Goal: Obtain resource: Obtain resource

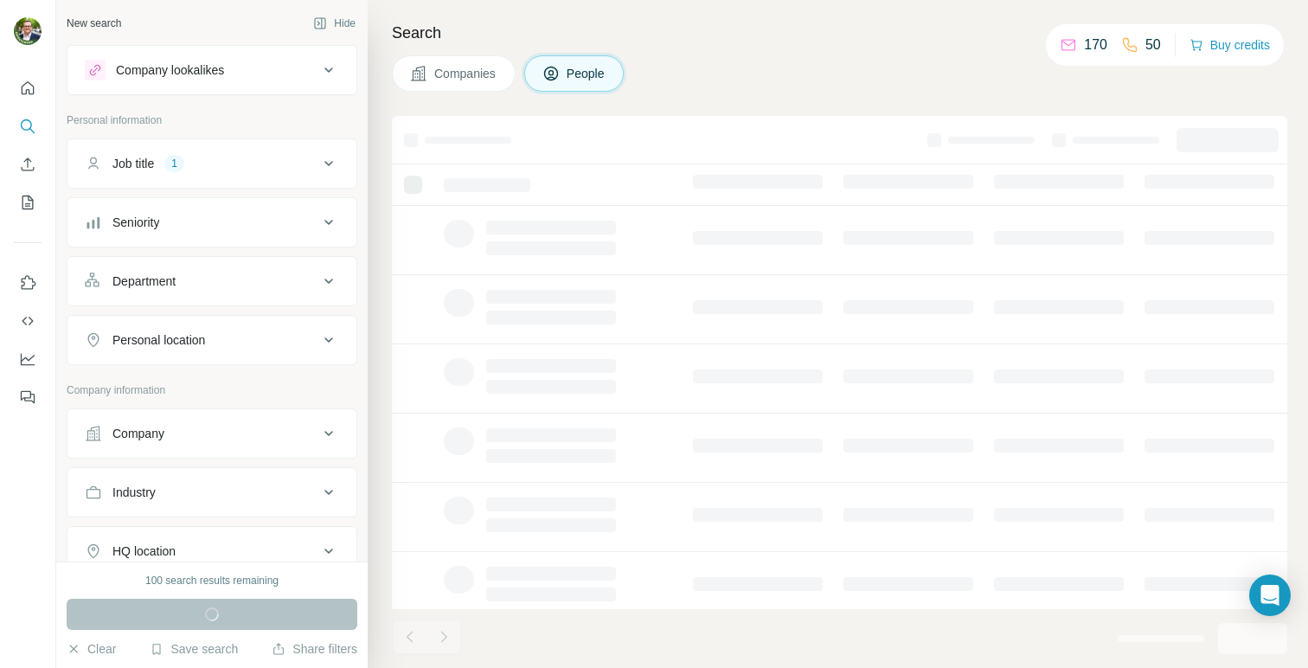
click at [318, 165] on icon at bounding box center [328, 163] width 21 height 21
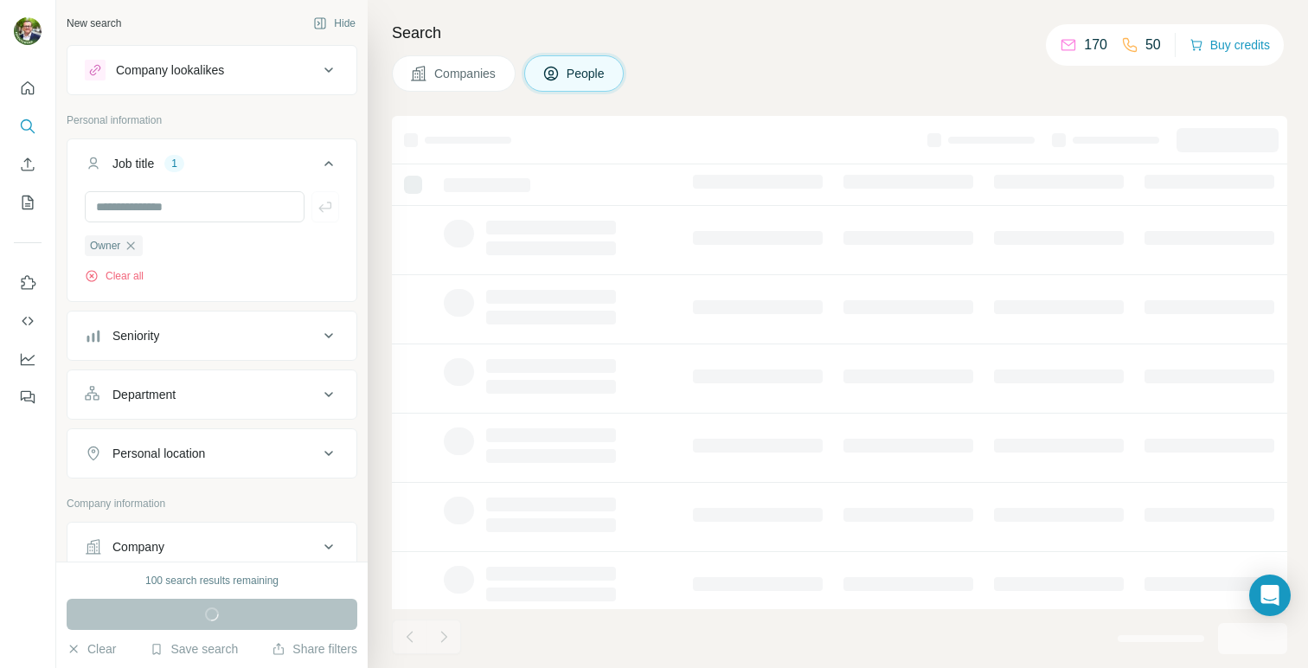
click at [665, 100] on div "Search Companies People" at bounding box center [838, 334] width 940 height 668
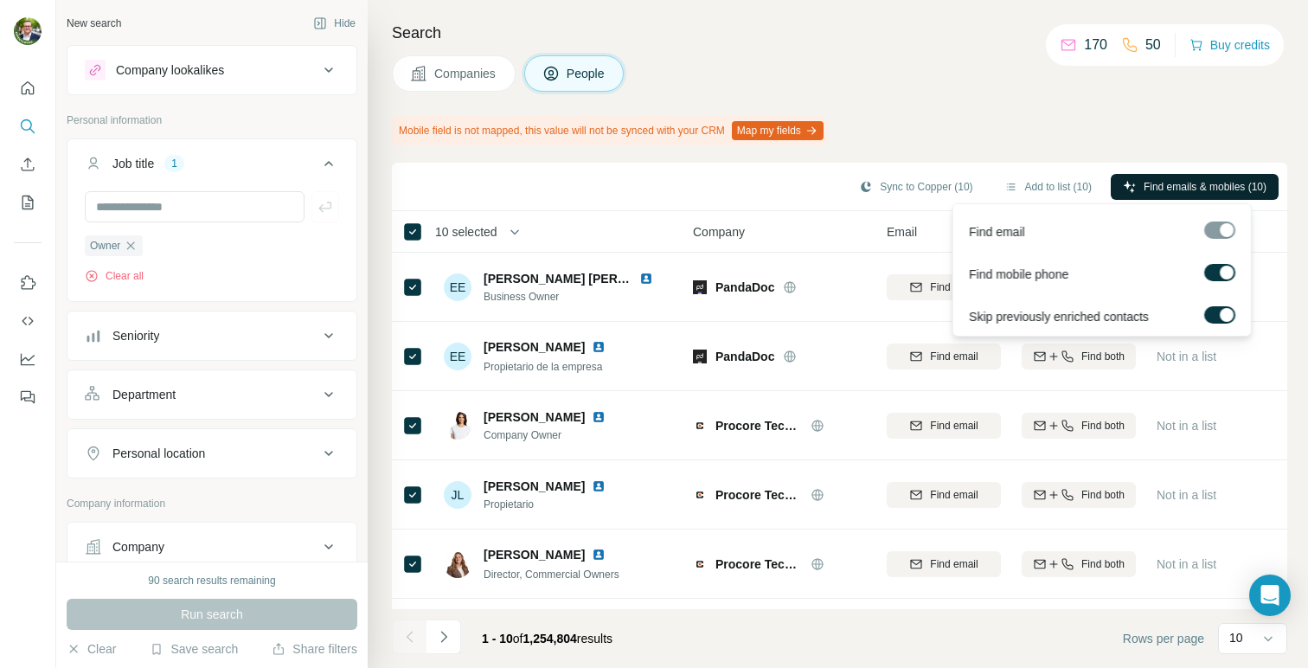
click at [1172, 190] on span "Find emails & mobiles (10)" at bounding box center [1204, 187] width 123 height 16
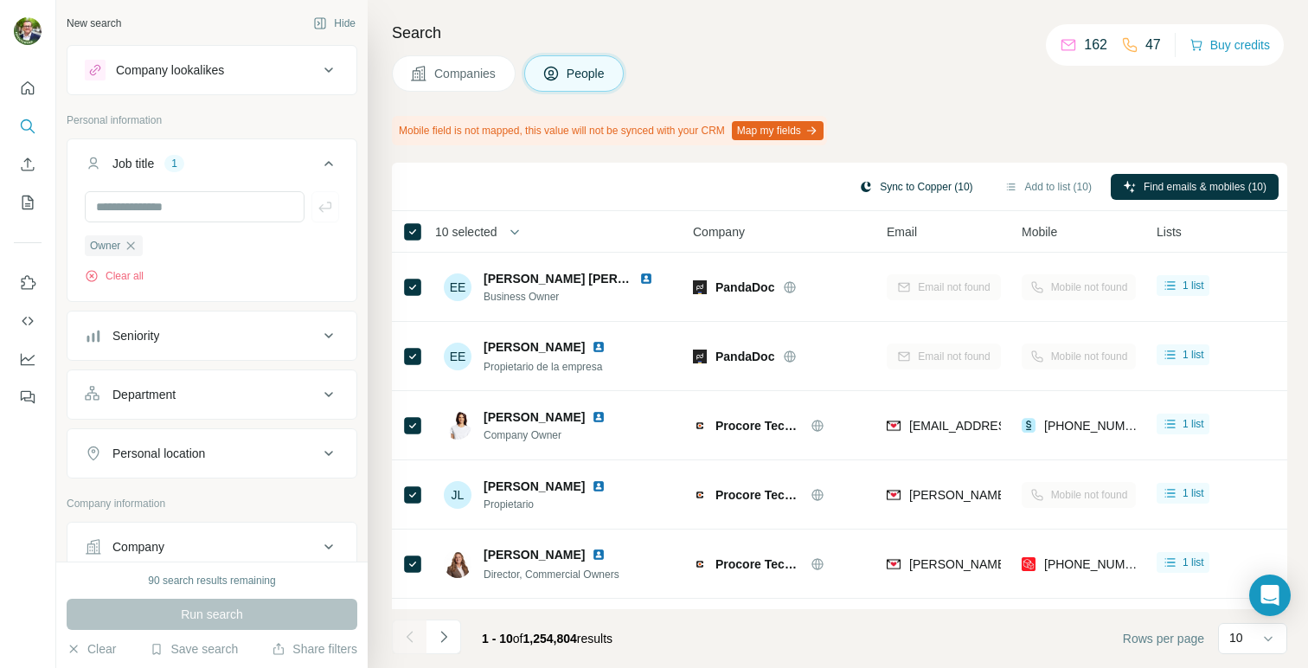
click at [925, 185] on button "Sync to Copper (10)" at bounding box center [915, 187] width 137 height 26
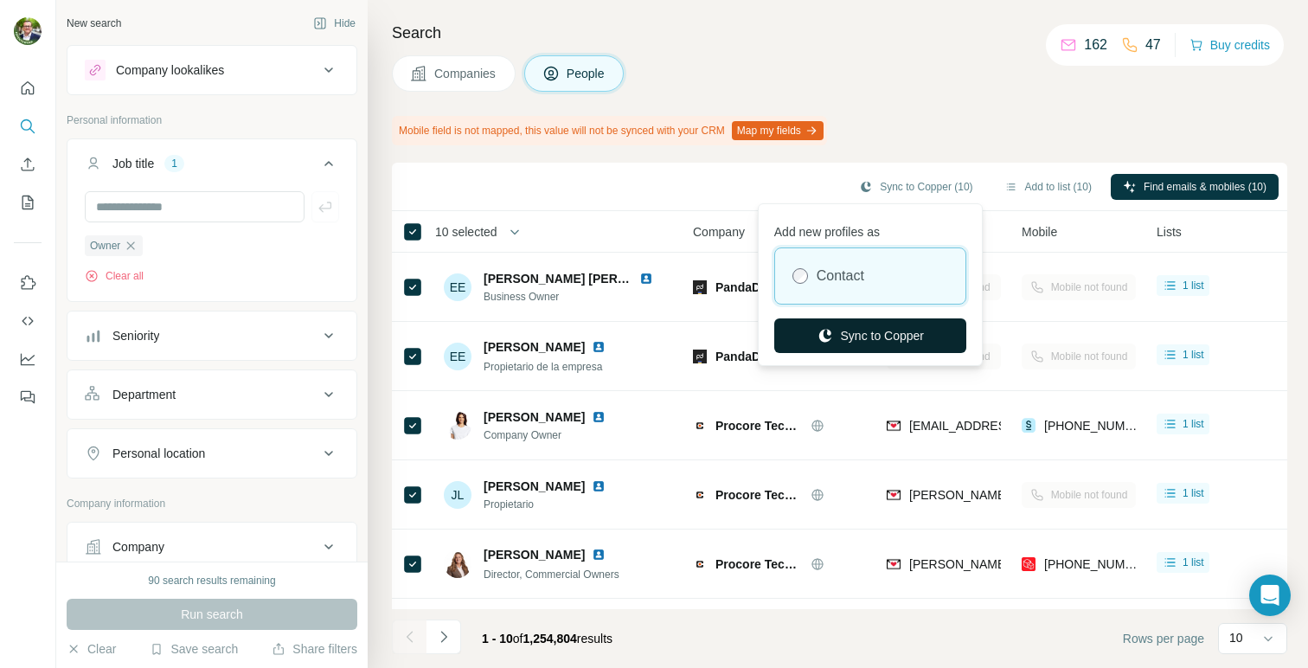
click at [874, 333] on button "Sync to Copper" at bounding box center [870, 335] width 192 height 35
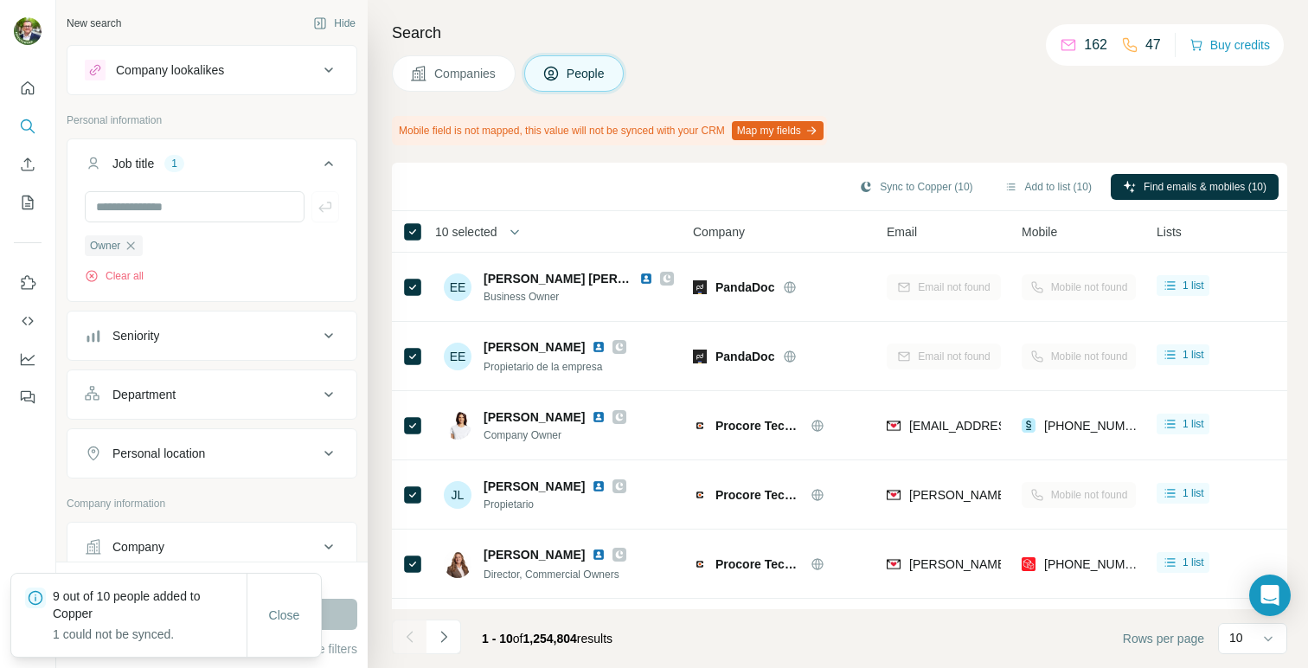
click at [483, 74] on span "Companies" at bounding box center [465, 73] width 63 height 17
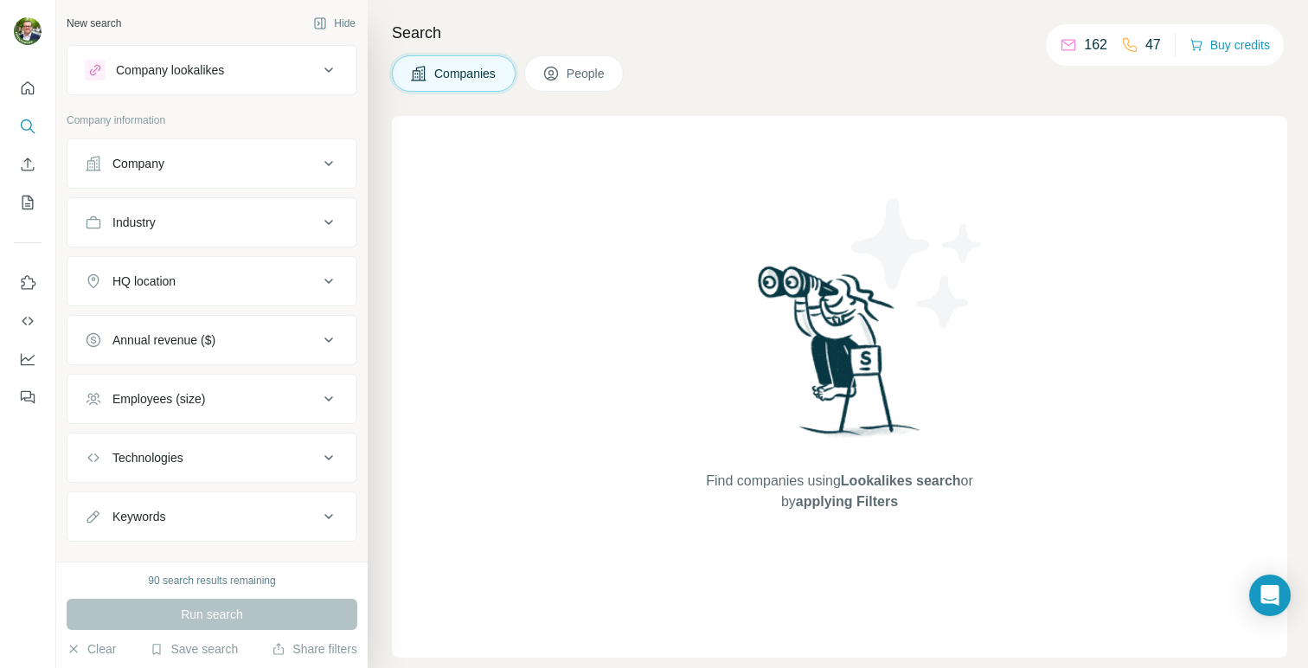
click at [318, 159] on icon at bounding box center [328, 163] width 21 height 21
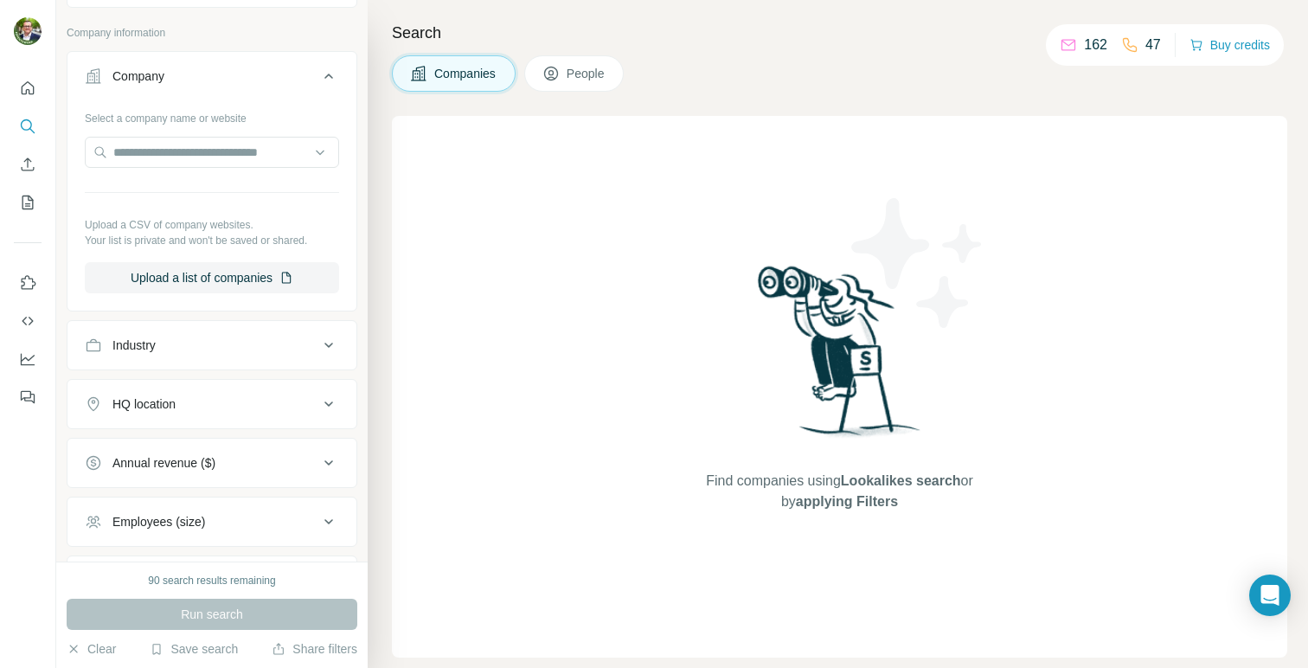
scroll to position [112, 0]
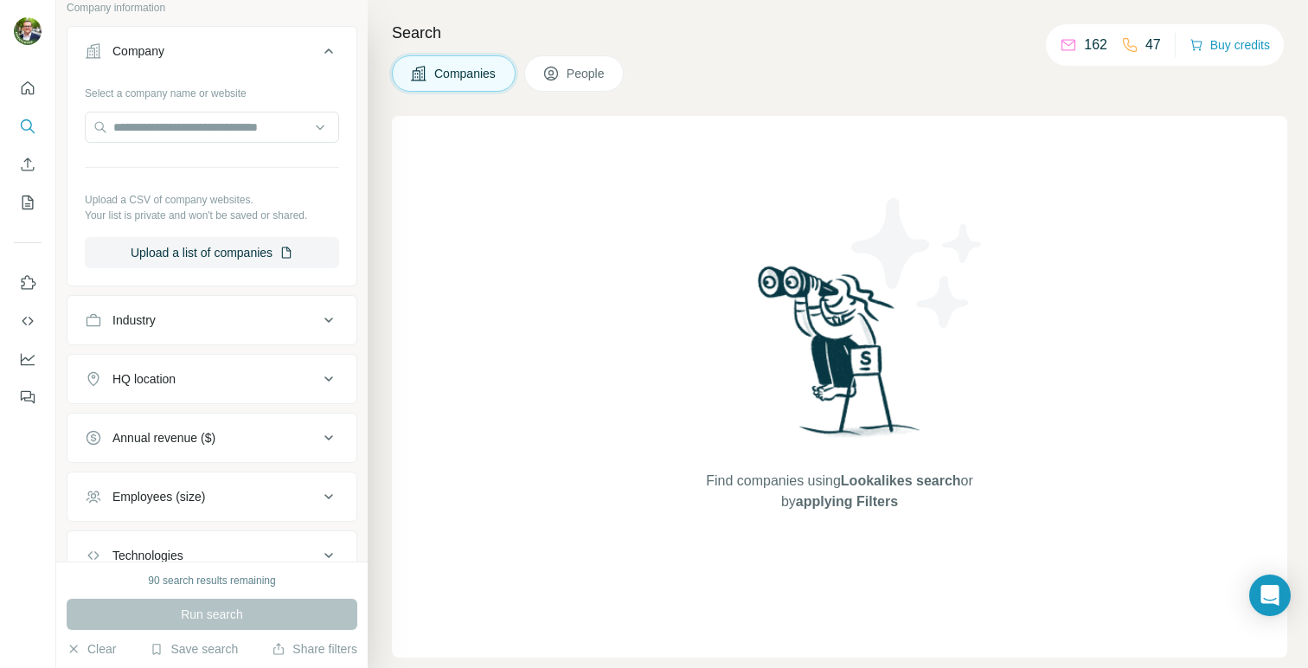
click at [318, 317] on icon at bounding box center [328, 320] width 21 height 21
click at [207, 362] on input at bounding box center [203, 363] width 214 height 19
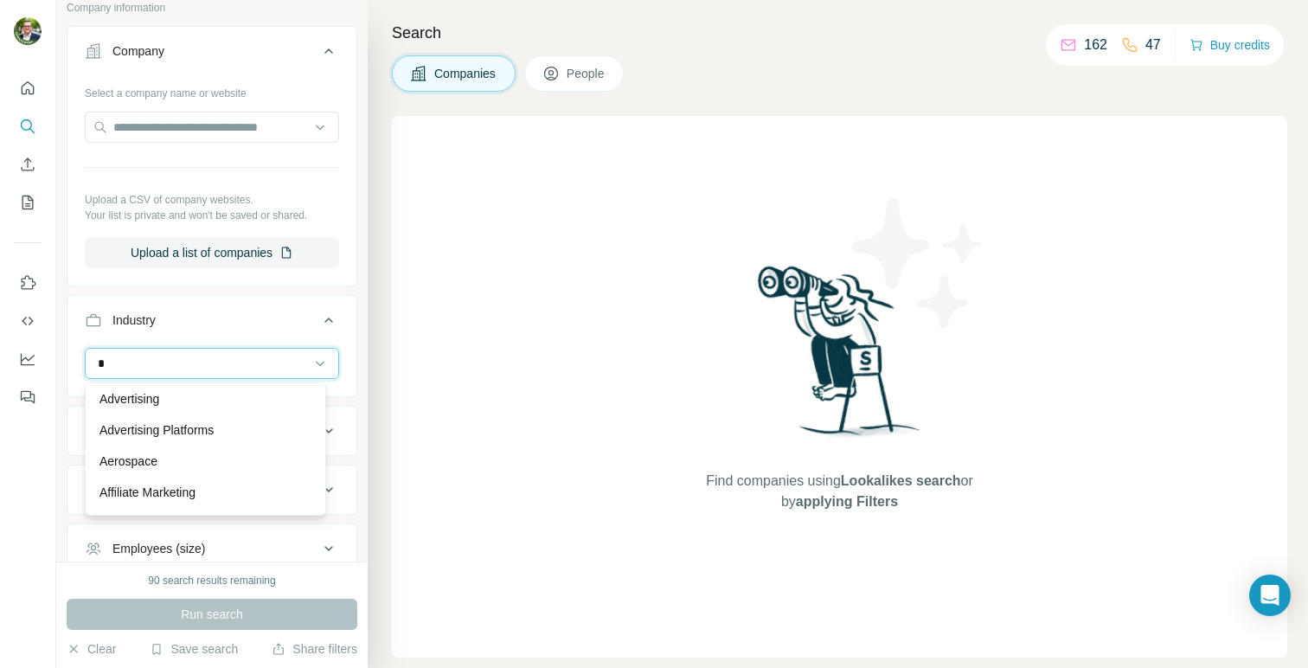
scroll to position [131, 0]
type input "*"
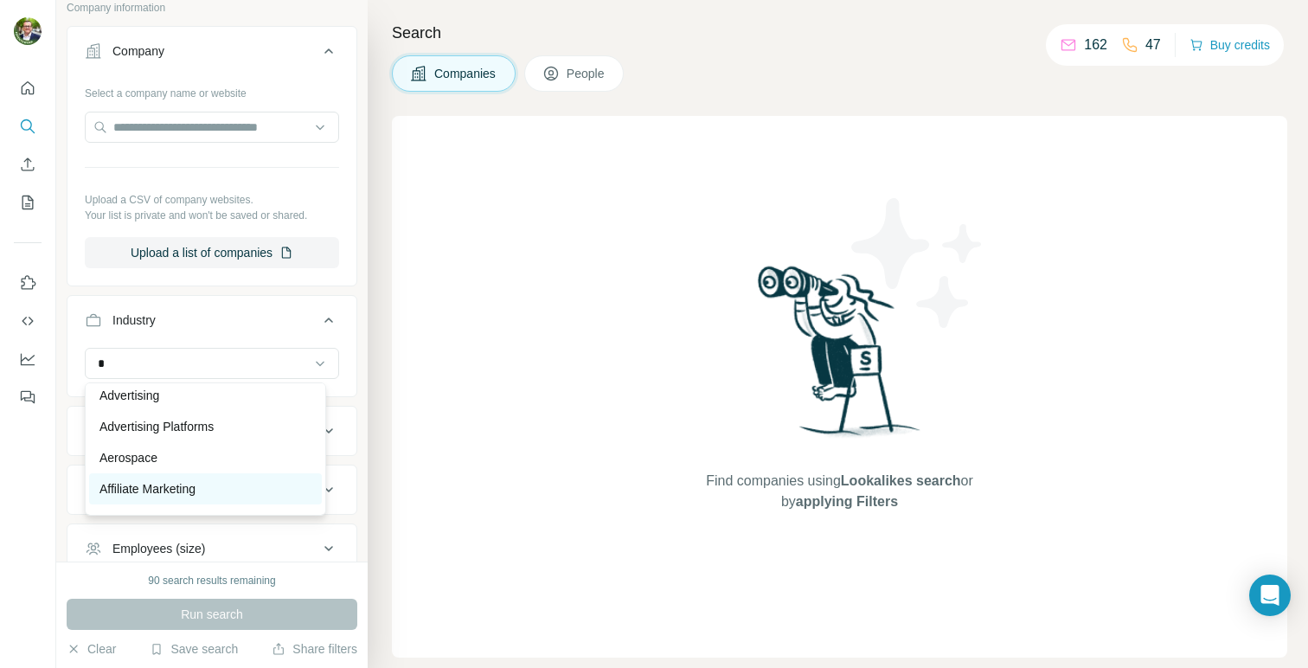
click at [163, 483] on p "Affiliate Marketing" at bounding box center [147, 488] width 96 height 17
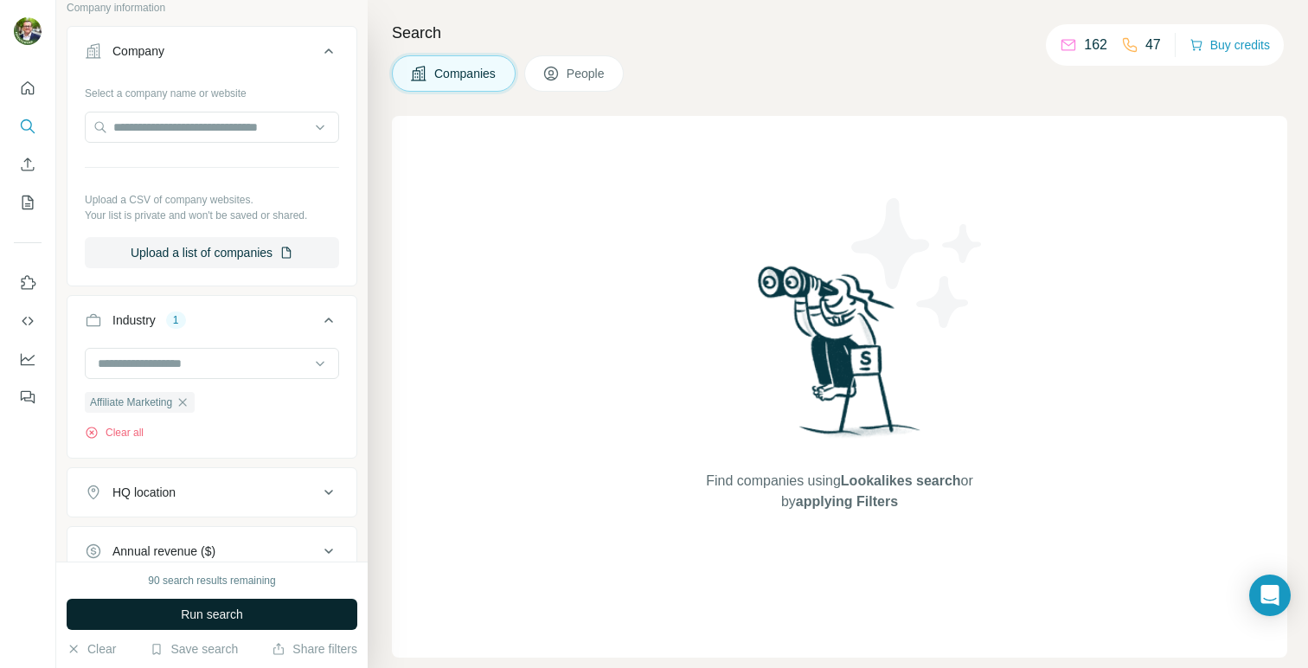
click at [237, 613] on span "Run search" at bounding box center [212, 613] width 62 height 17
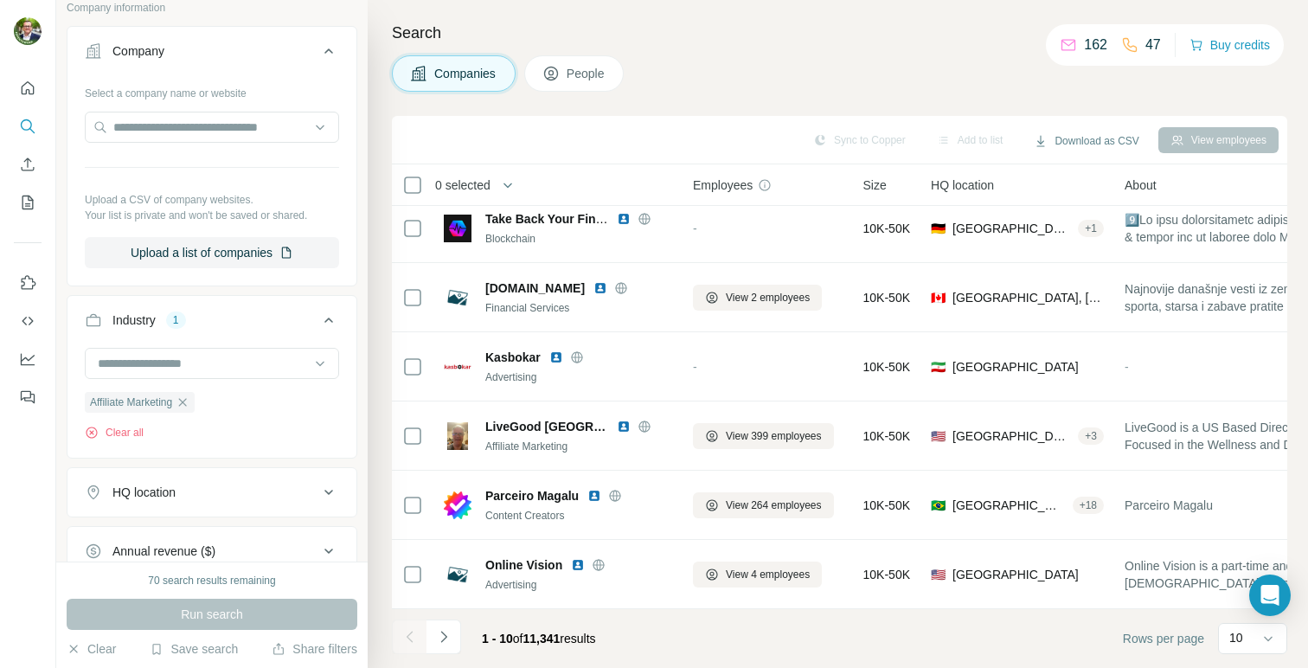
scroll to position [298, 0]
click at [189, 400] on icon "button" at bounding box center [183, 402] width 14 height 14
click at [193, 358] on input at bounding box center [203, 363] width 214 height 19
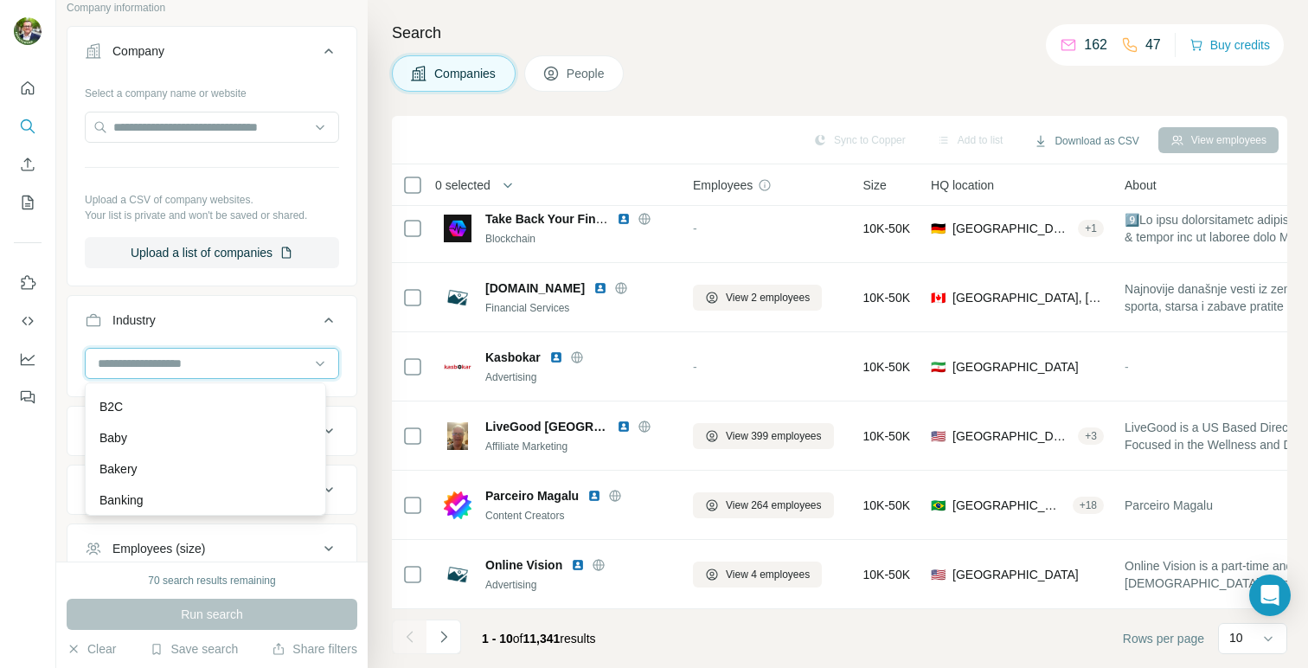
scroll to position [1271, 0]
click at [208, 385] on div "B2B" at bounding box center [205, 376] width 212 height 17
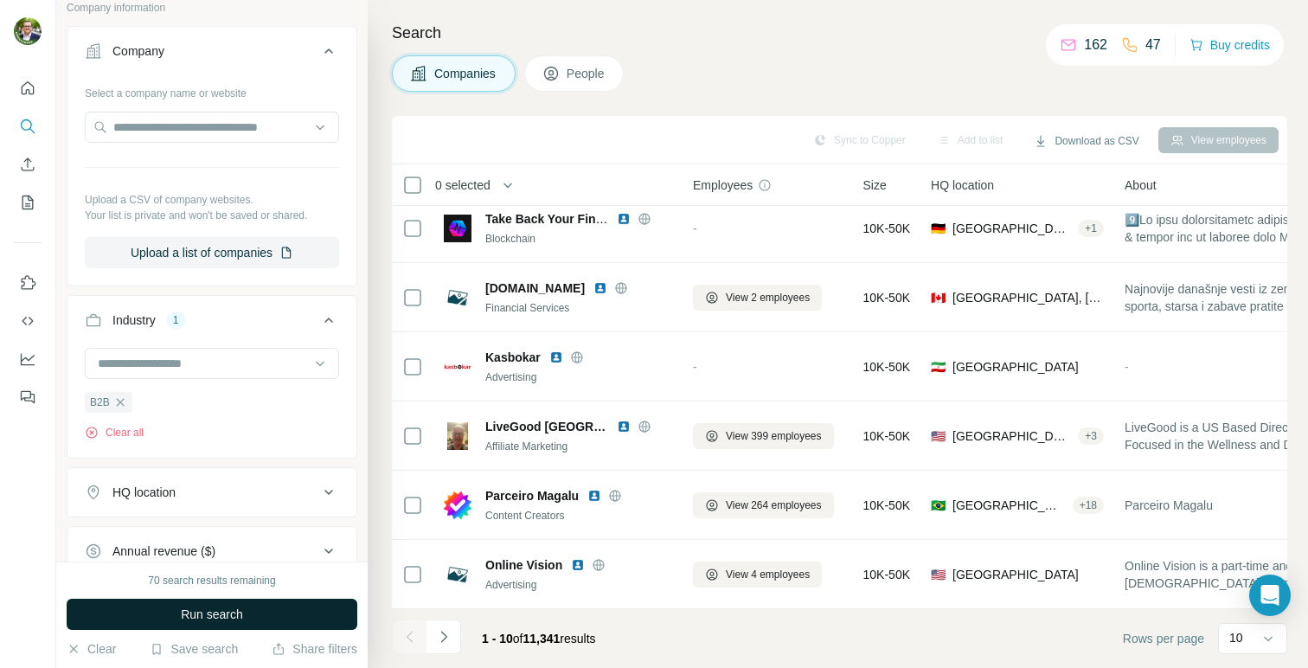
click at [200, 619] on span "Run search" at bounding box center [212, 613] width 62 height 17
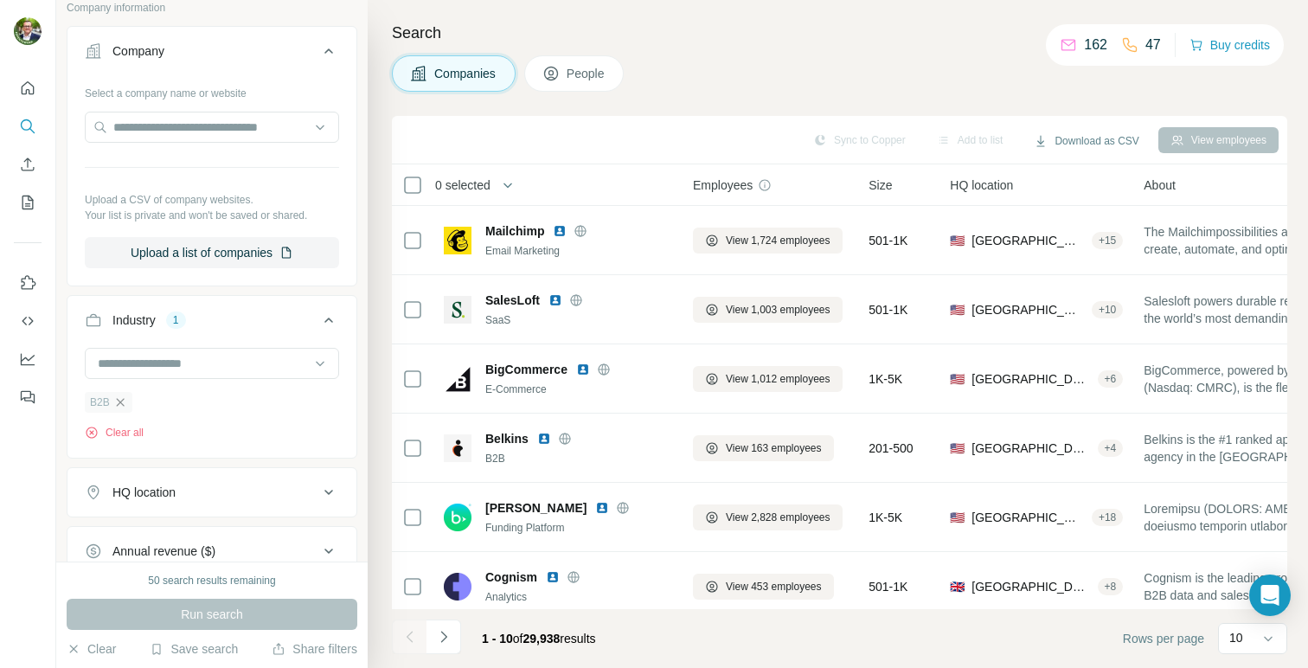
click at [125, 402] on icon "button" at bounding box center [120, 402] width 14 height 14
click at [207, 366] on input at bounding box center [203, 363] width 214 height 19
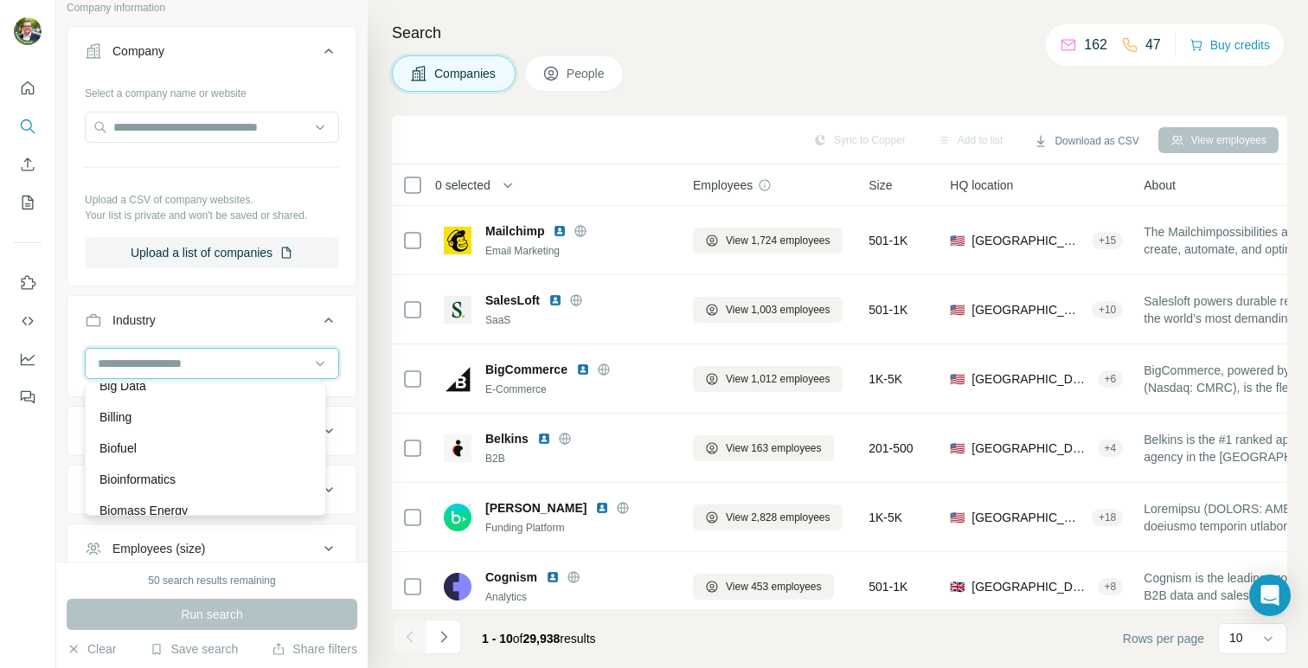
scroll to position [1544, 0]
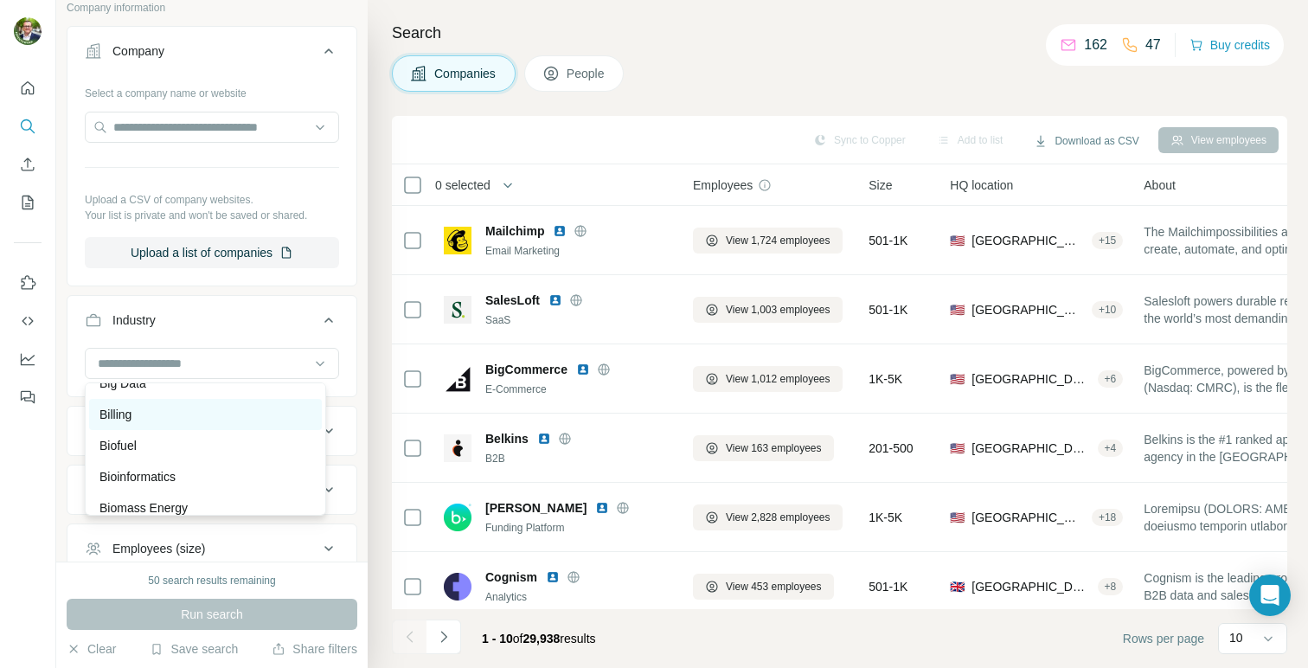
click at [209, 423] on div "Billing" at bounding box center [205, 414] width 212 height 17
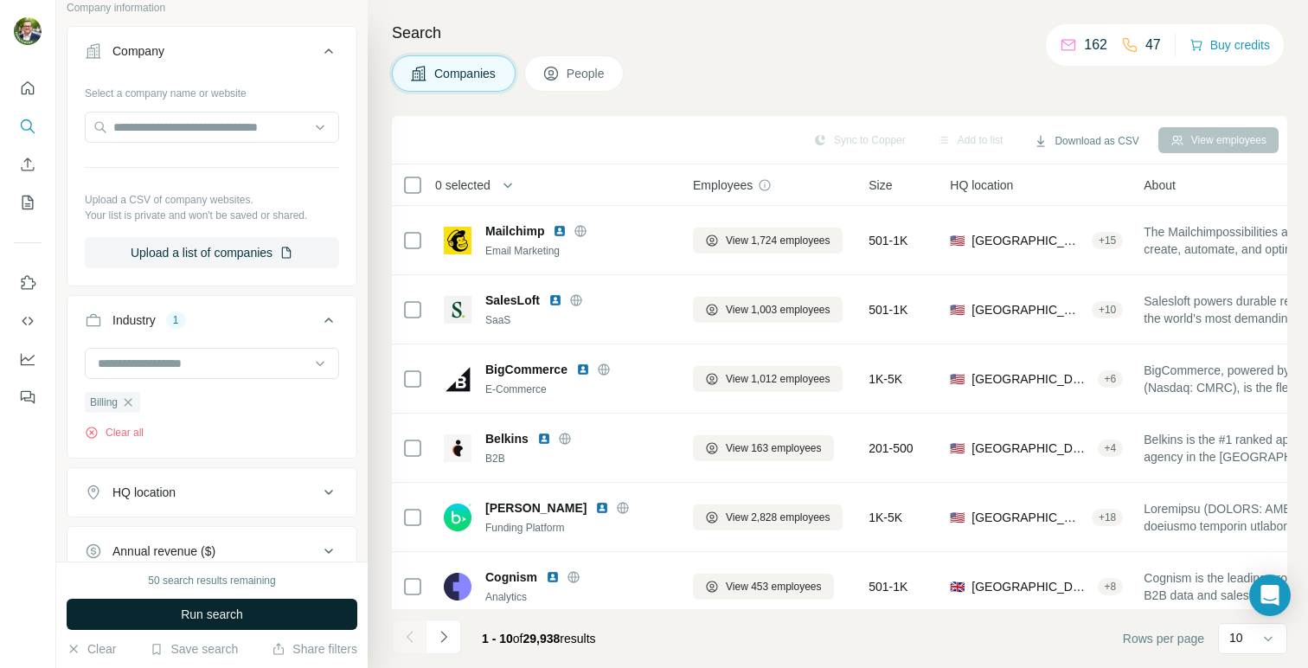
click at [231, 610] on span "Run search" at bounding box center [212, 613] width 62 height 17
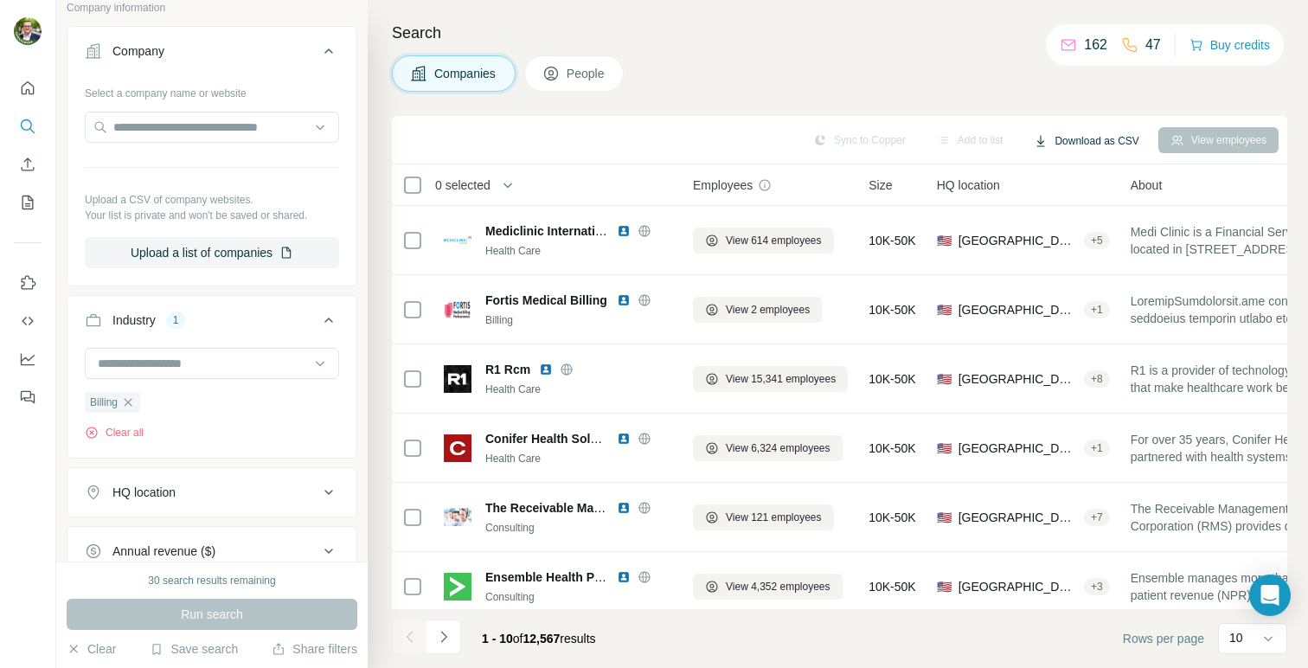
click at [1096, 144] on button "Download as CSV" at bounding box center [1085, 141] width 129 height 26
click at [1091, 214] on div "Only current page (10) All viewed companies (10)" at bounding box center [1097, 192] width 170 height 71
click at [1276, 640] on icon at bounding box center [1267, 638] width 17 height 17
click at [1235, 510] on p "60" at bounding box center [1239, 505] width 14 height 17
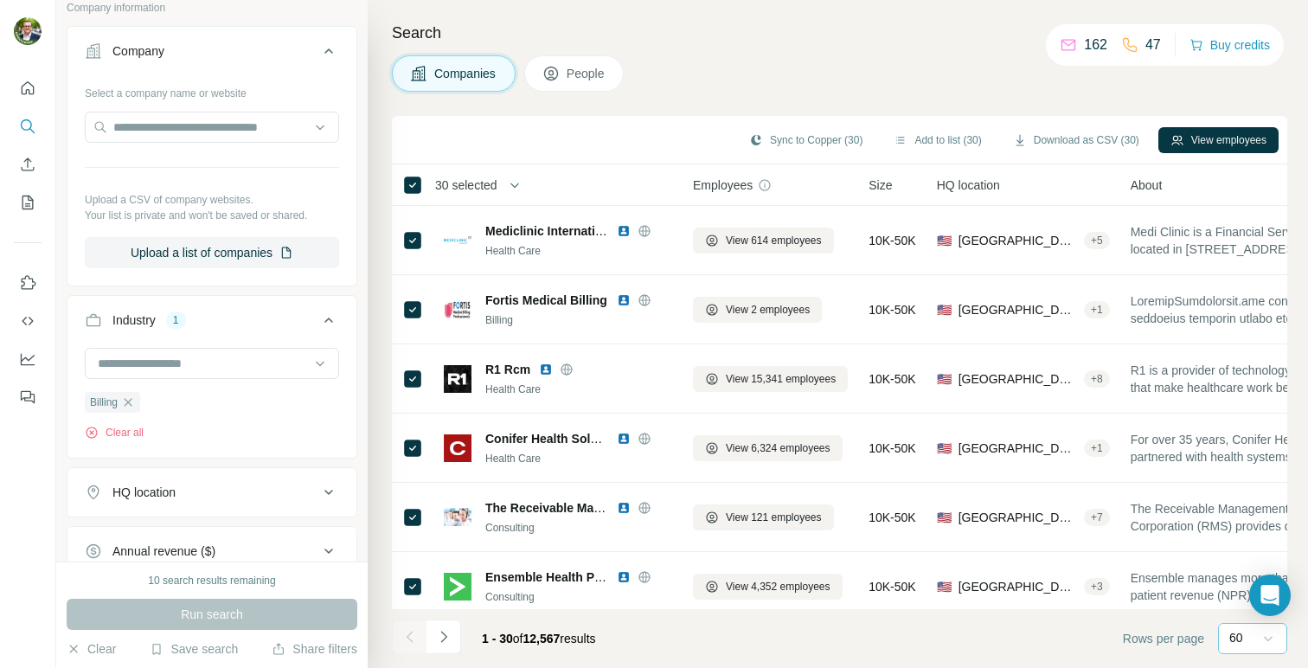
click at [534, 142] on div "Sync to Copper (30) Add to list (30) Download as CSV (30) View employees" at bounding box center [839, 140] width 878 height 30
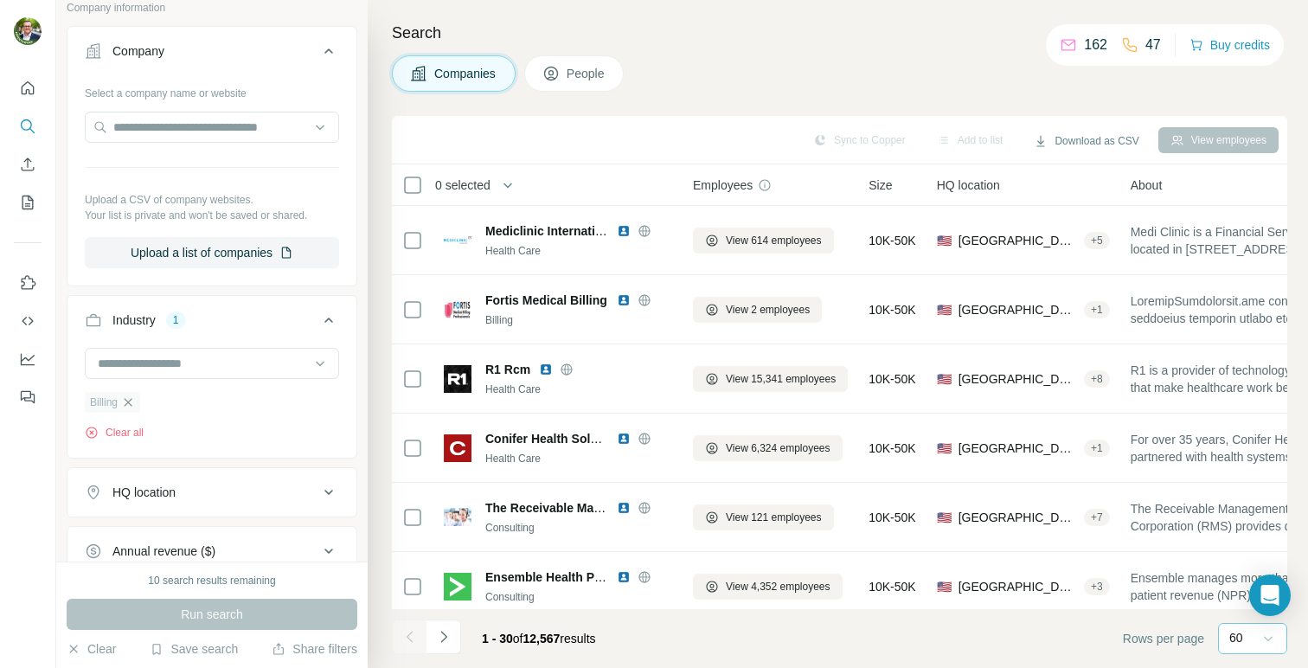
click at [135, 404] on icon "button" at bounding box center [128, 402] width 14 height 14
click at [204, 359] on input at bounding box center [203, 363] width 214 height 19
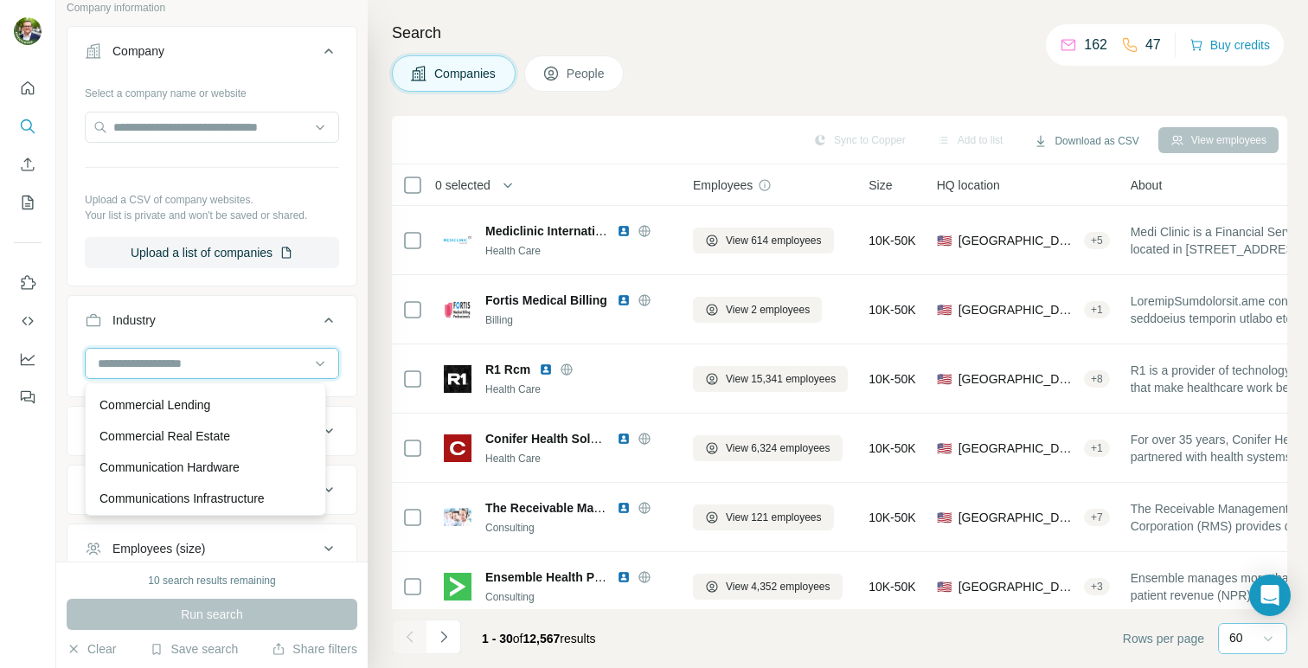
scroll to position [3149, 0]
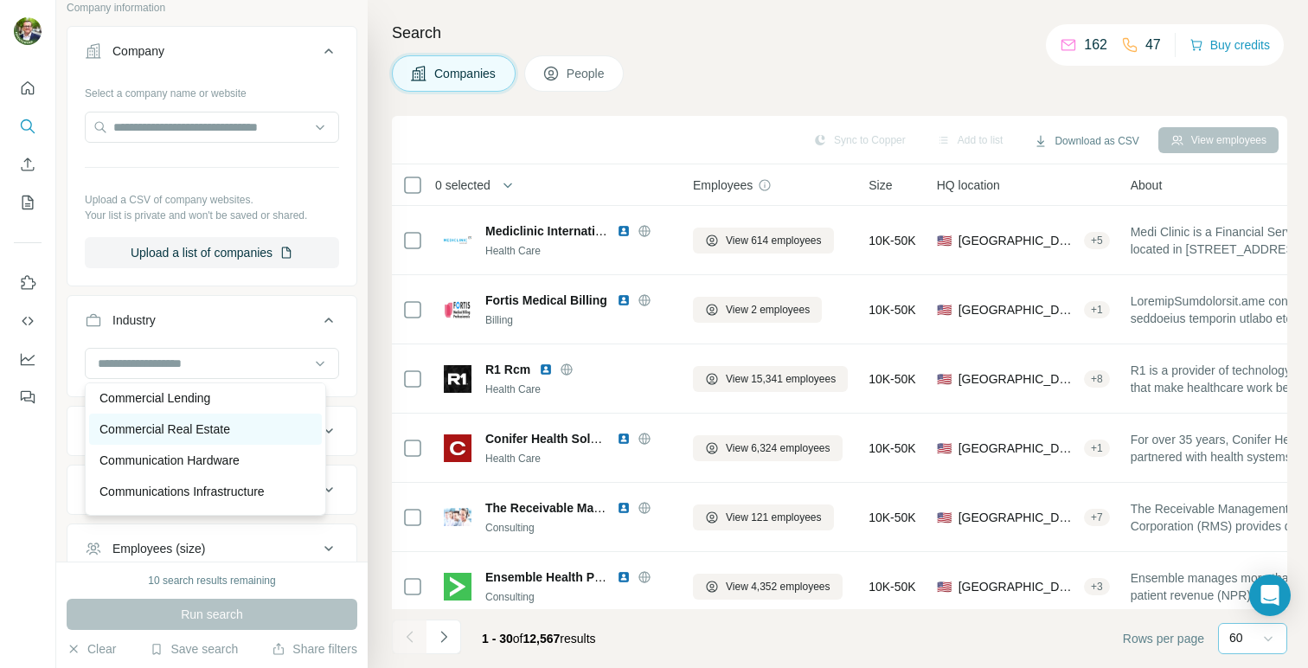
click at [189, 438] on p "Commercial Real Estate" at bounding box center [164, 428] width 131 height 17
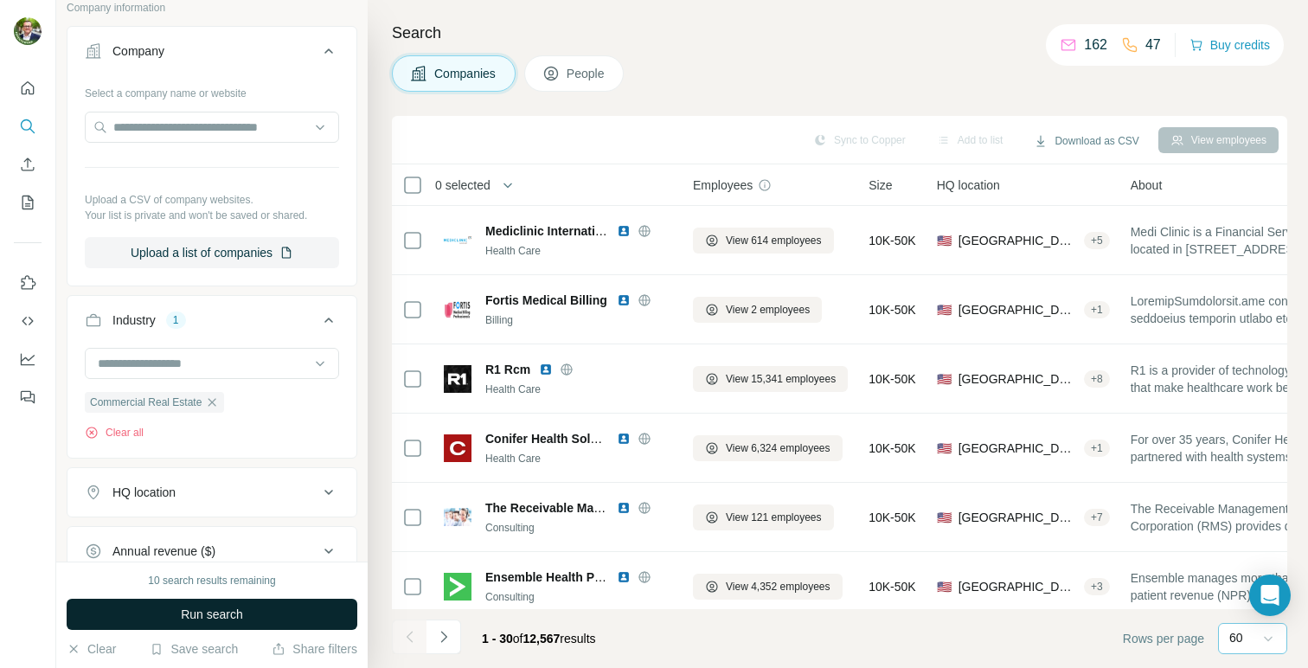
click at [182, 609] on span "Run search" at bounding box center [212, 613] width 62 height 17
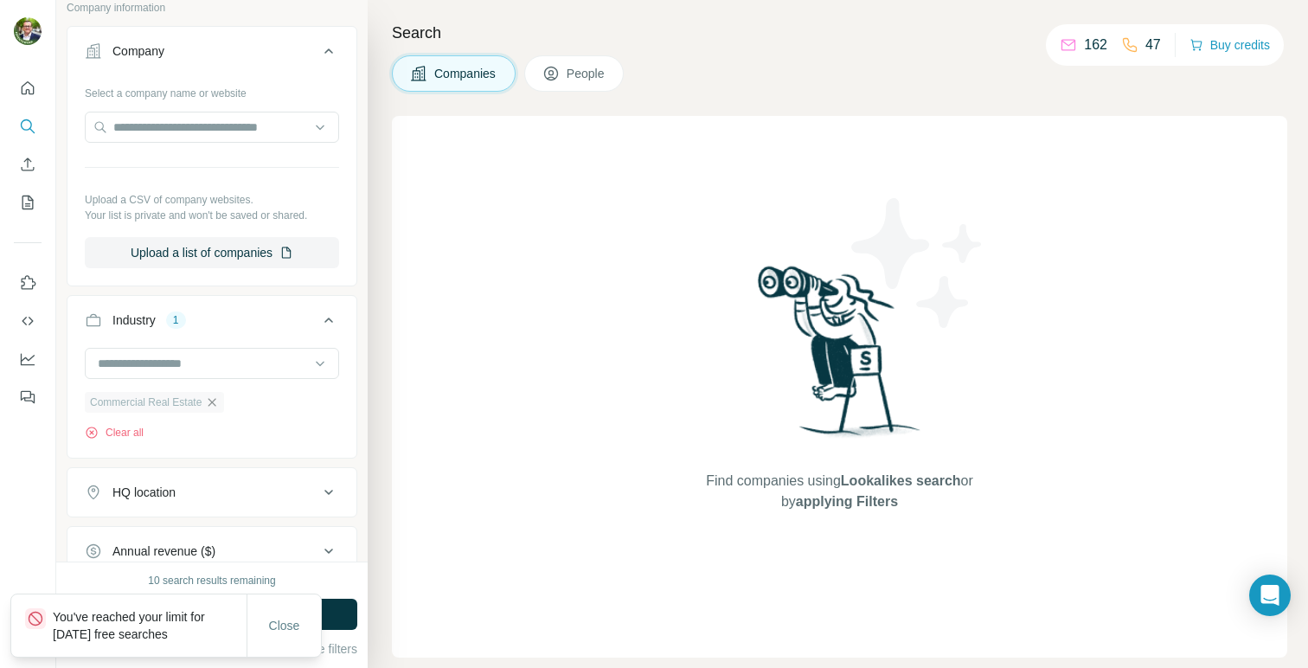
click at [209, 404] on icon "button" at bounding box center [212, 402] width 14 height 14
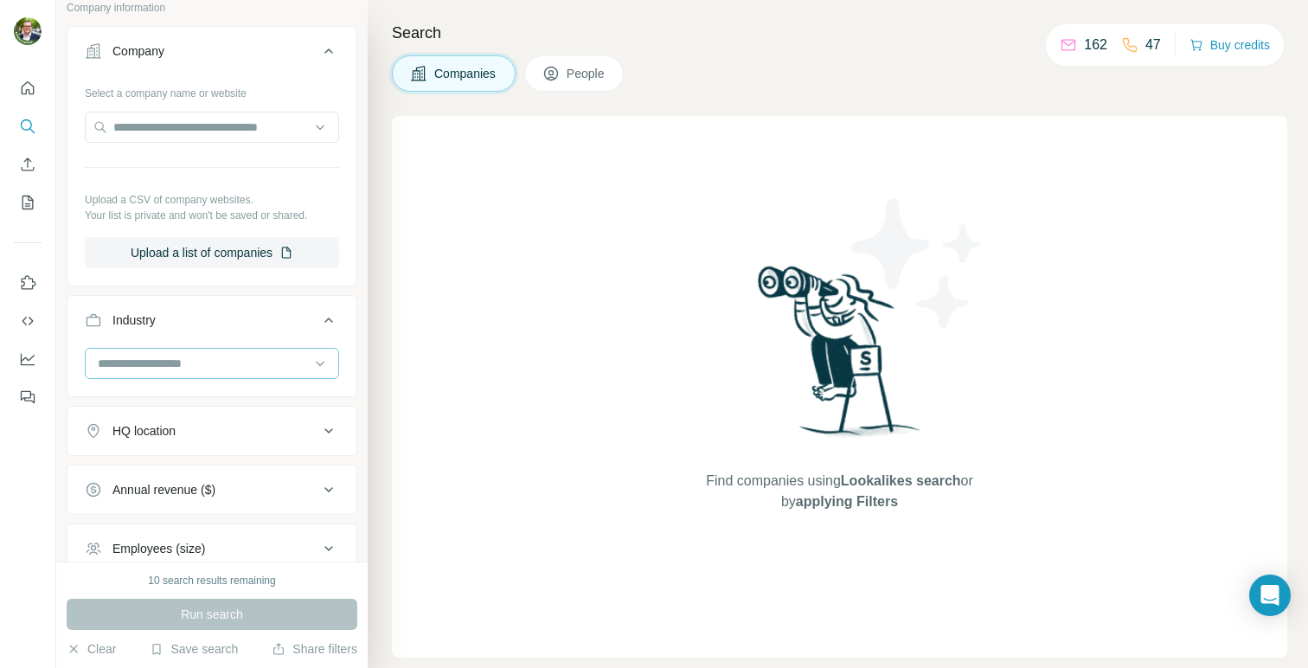
click at [210, 374] on div at bounding box center [203, 363] width 214 height 29
click at [191, 390] on p "Customer Service" at bounding box center [147, 381] width 96 height 17
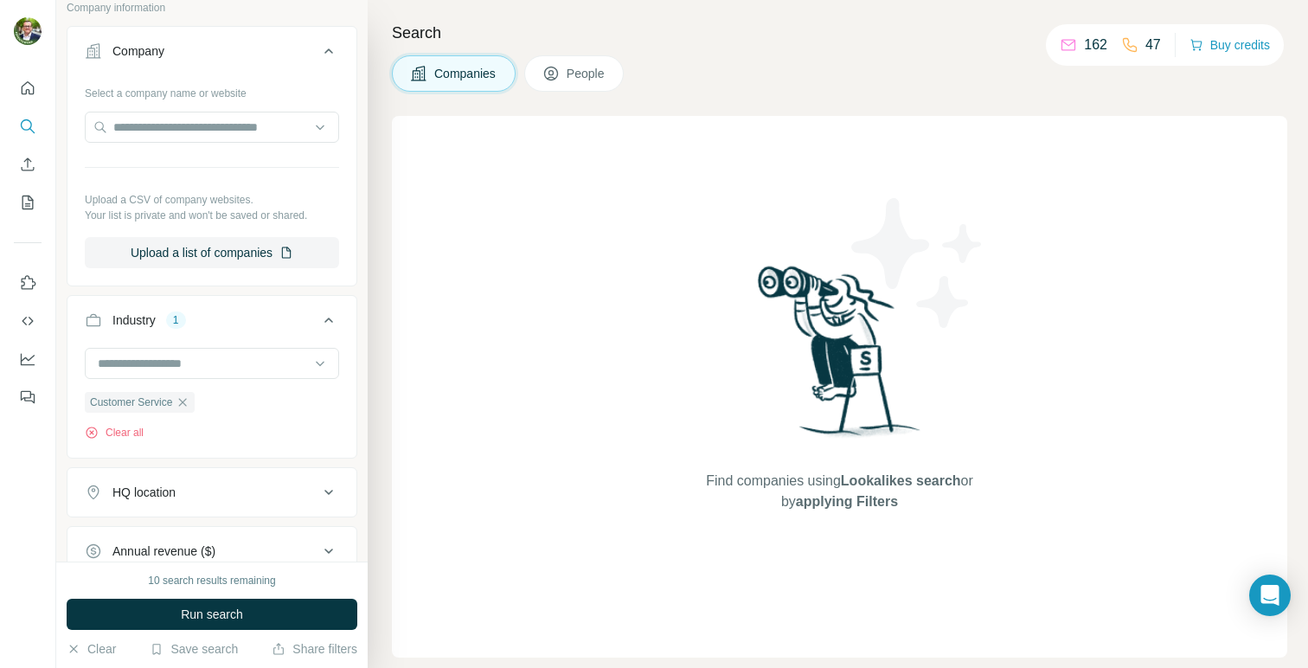
click at [322, 490] on icon at bounding box center [328, 492] width 21 height 21
click at [233, 531] on input "text" at bounding box center [212, 535] width 254 height 31
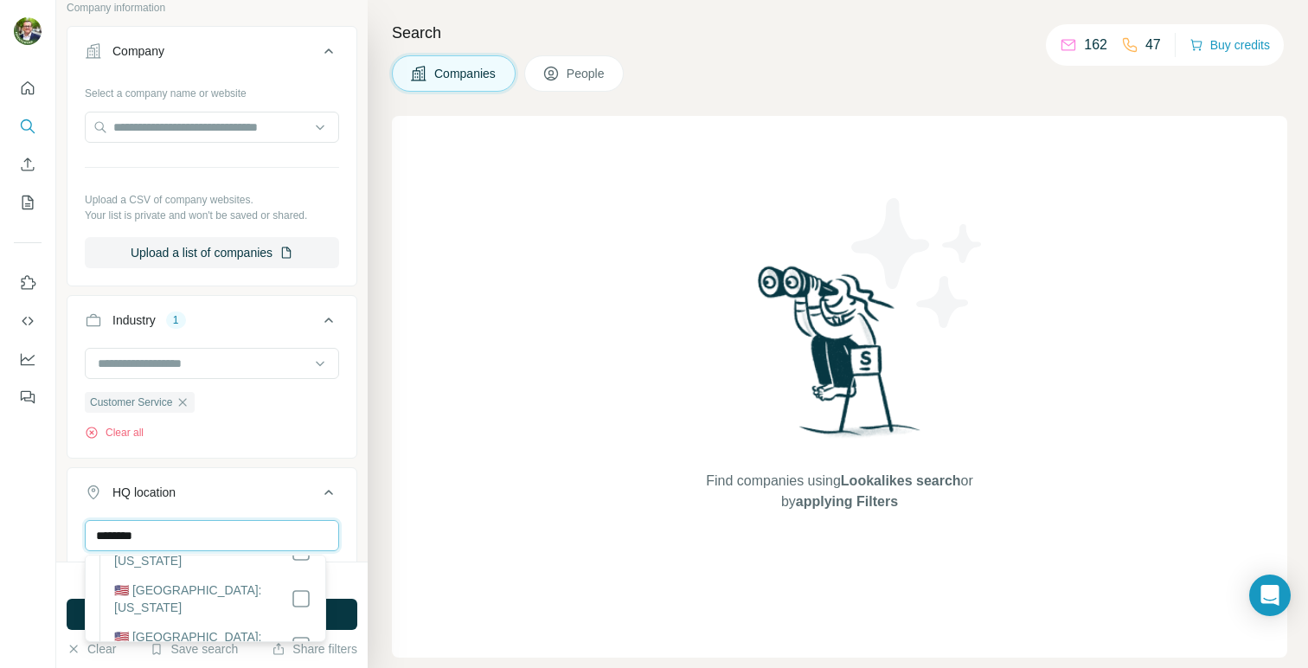
scroll to position [1802, 0]
type input "********"
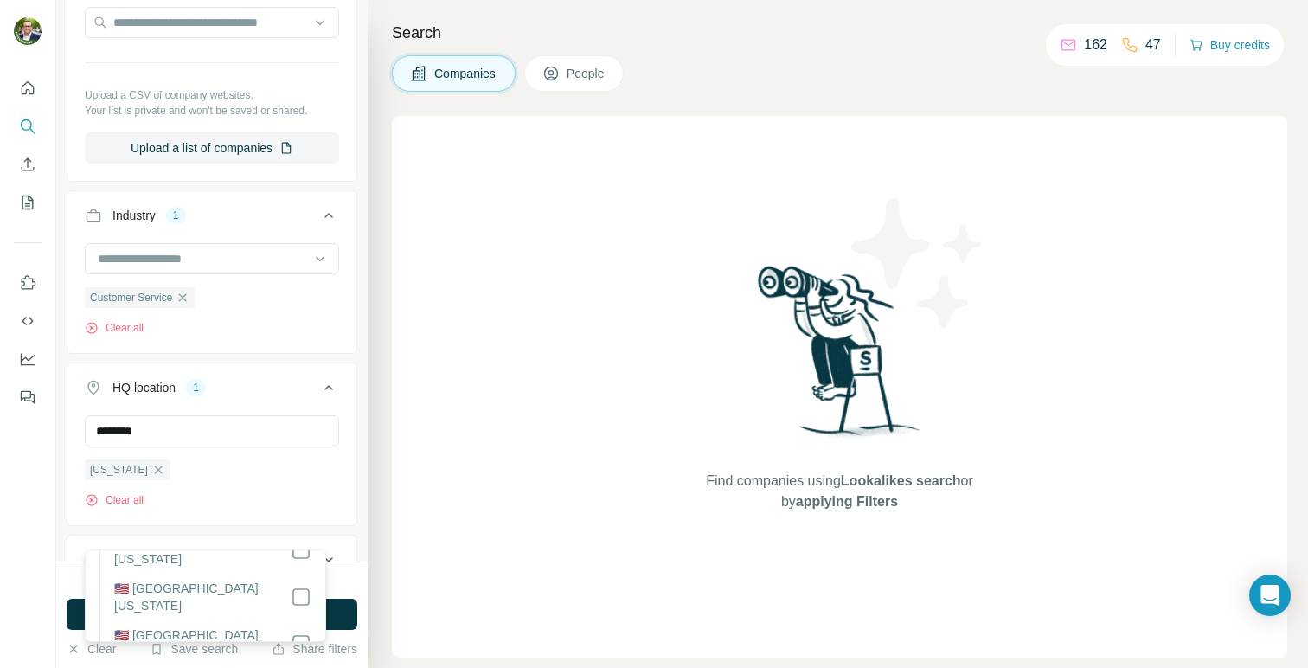
scroll to position [354, 0]
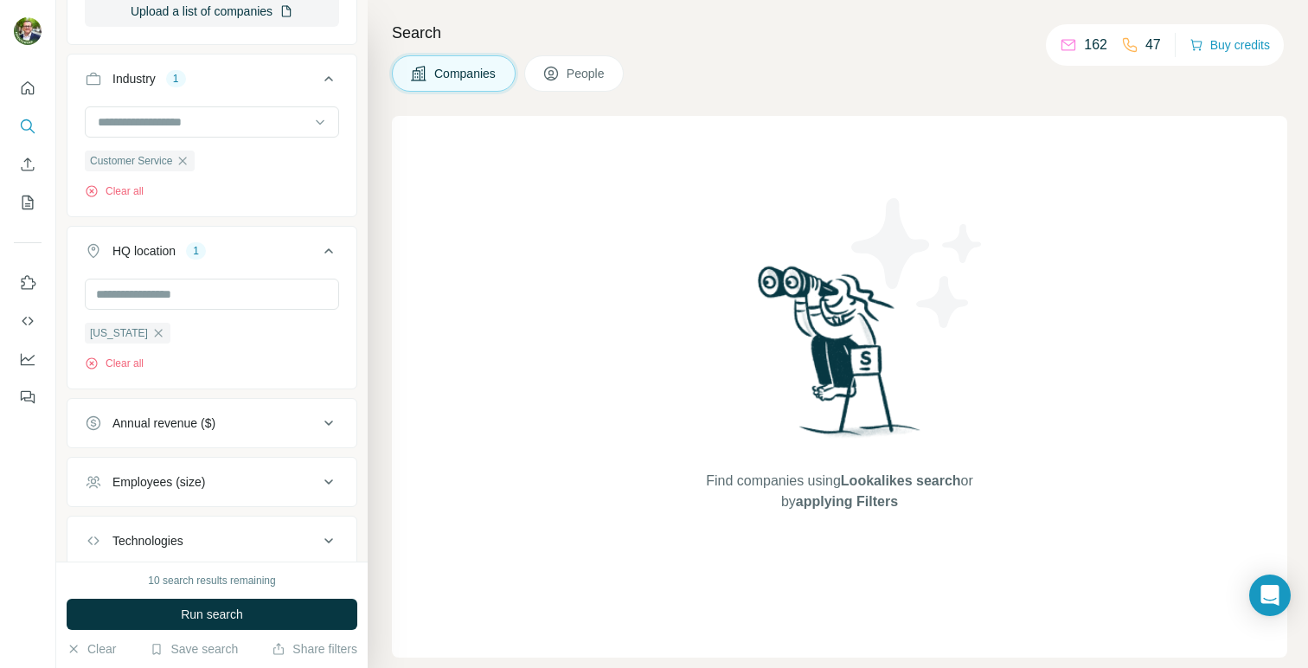
click at [324, 251] on icon at bounding box center [328, 250] width 9 height 5
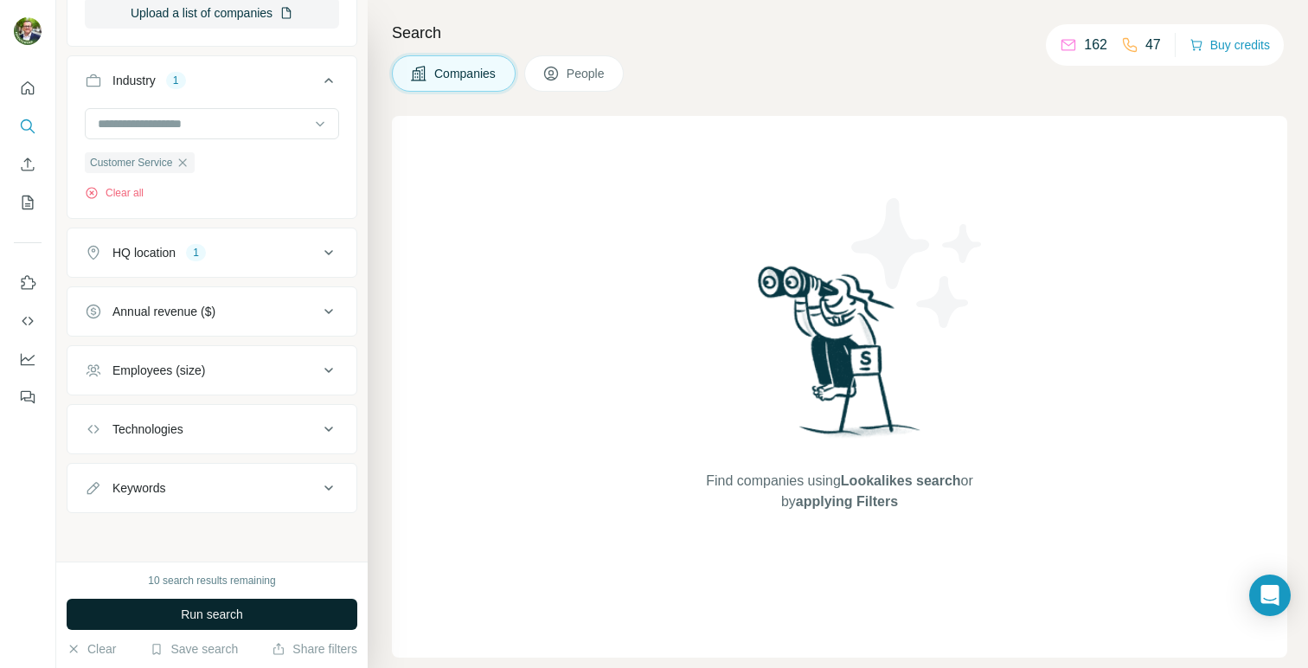
click at [224, 618] on span "Run search" at bounding box center [212, 613] width 62 height 17
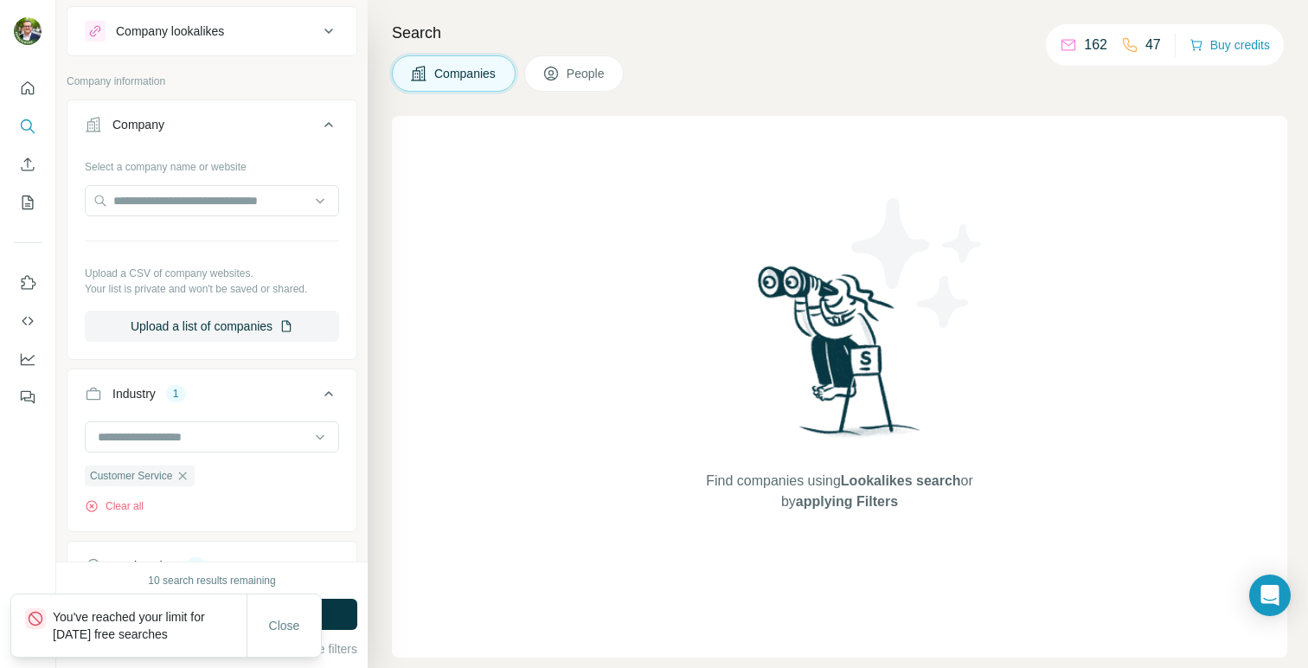
scroll to position [82, 0]
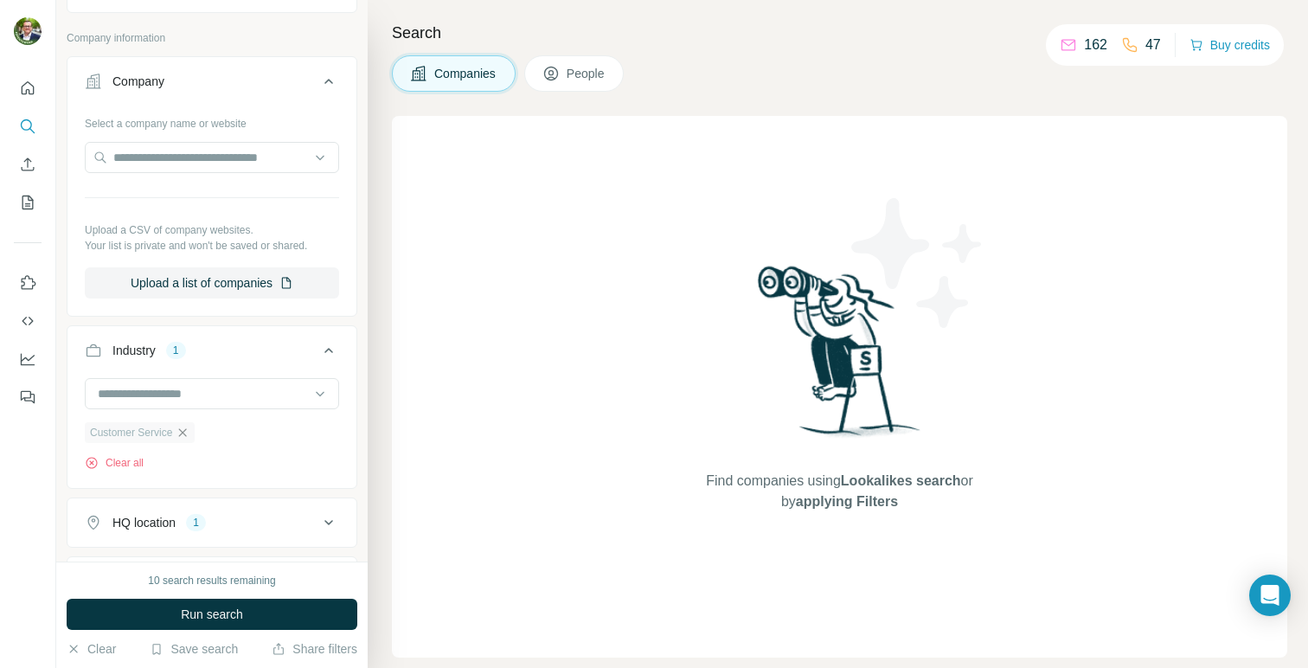
click at [182, 433] on icon "button" at bounding box center [183, 432] width 14 height 14
click at [203, 389] on input at bounding box center [203, 393] width 214 height 19
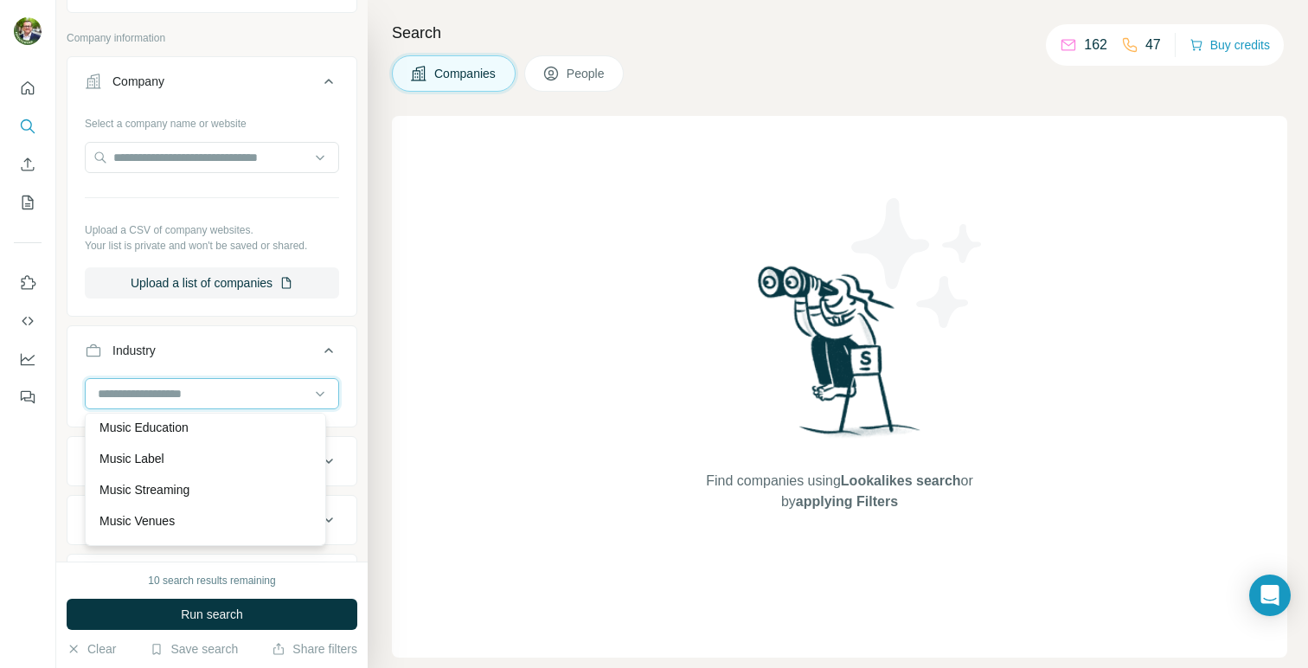
scroll to position [12080, 0]
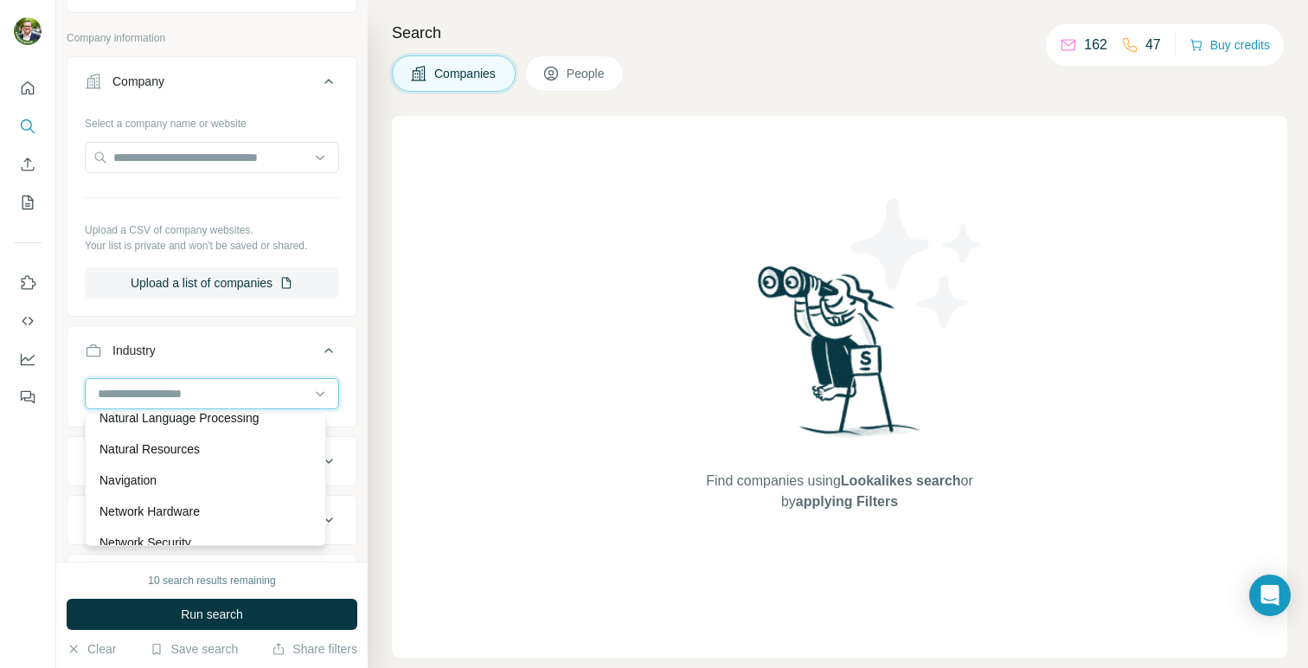
click at [163, 388] on input at bounding box center [203, 393] width 214 height 19
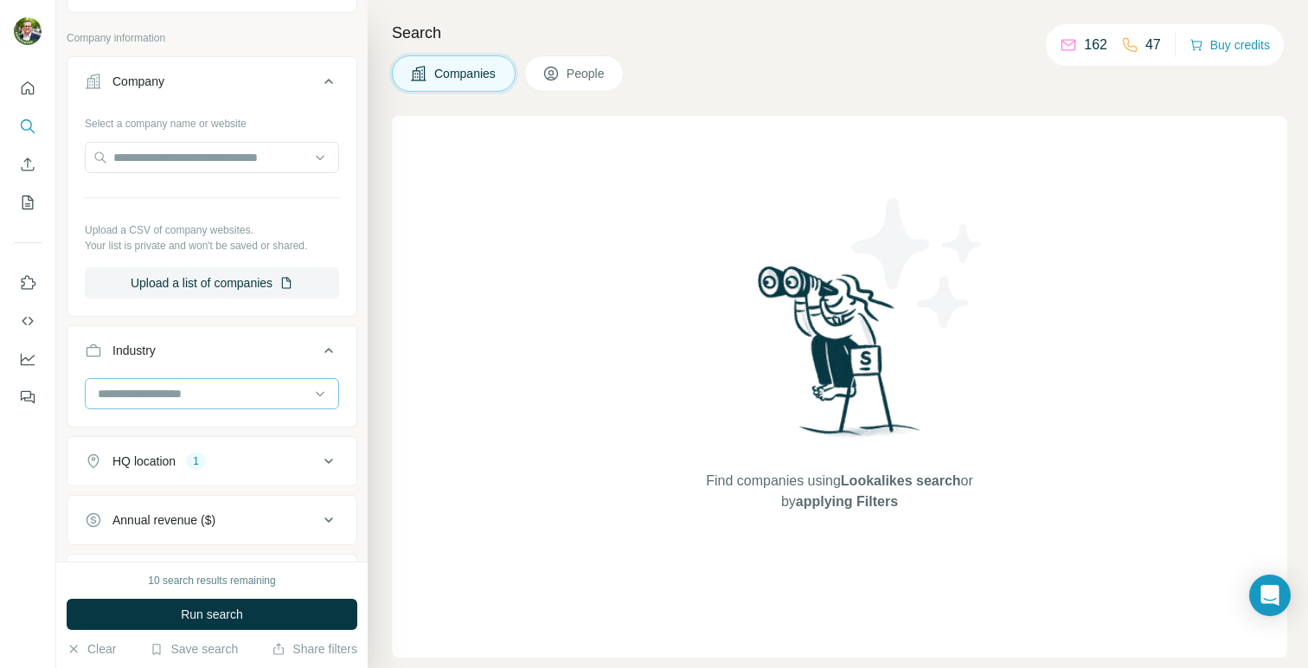
click at [163, 388] on input at bounding box center [203, 393] width 214 height 19
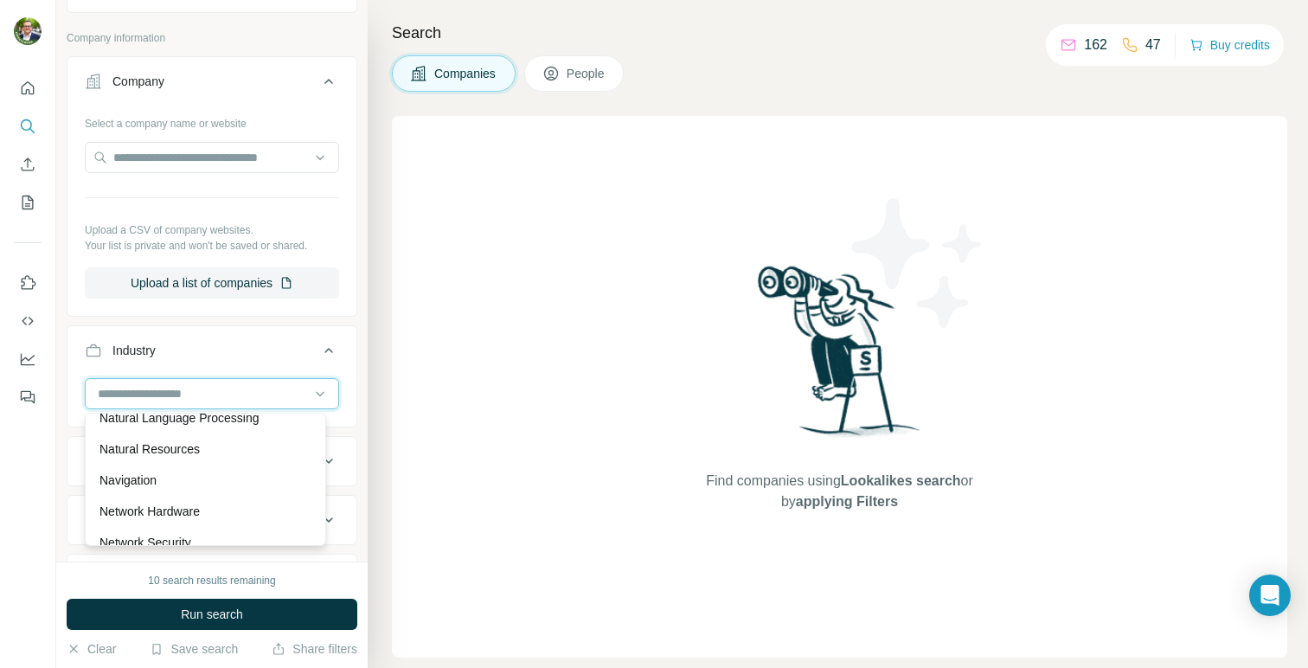
click at [163, 388] on input at bounding box center [203, 393] width 214 height 19
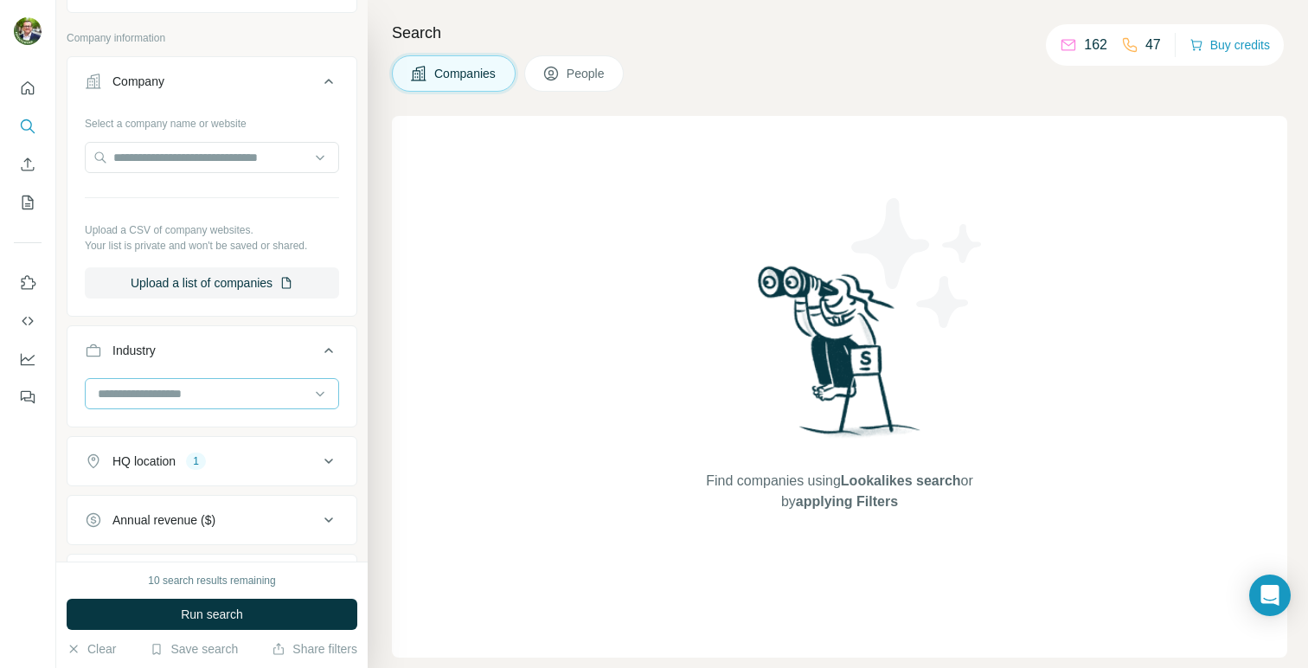
click at [162, 387] on input at bounding box center [203, 393] width 214 height 19
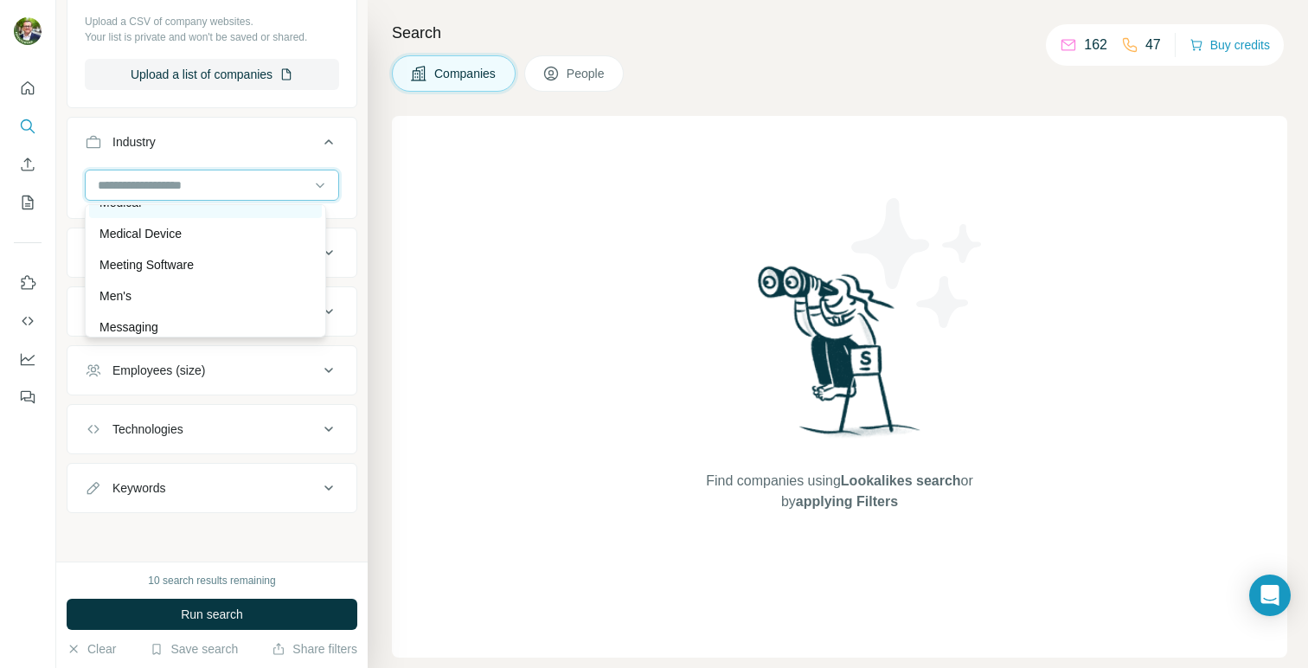
scroll to position [11311, 0]
click at [131, 208] on p "Medical" at bounding box center [120, 199] width 42 height 17
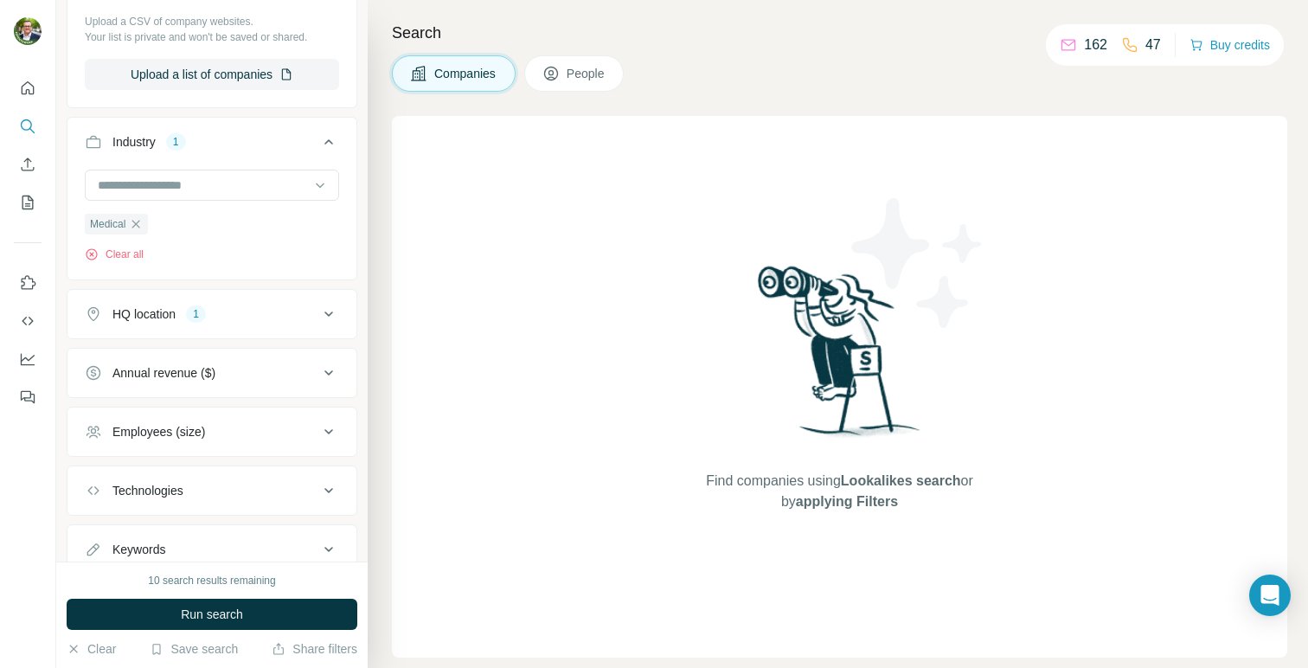
click at [320, 313] on icon at bounding box center [328, 314] width 21 height 21
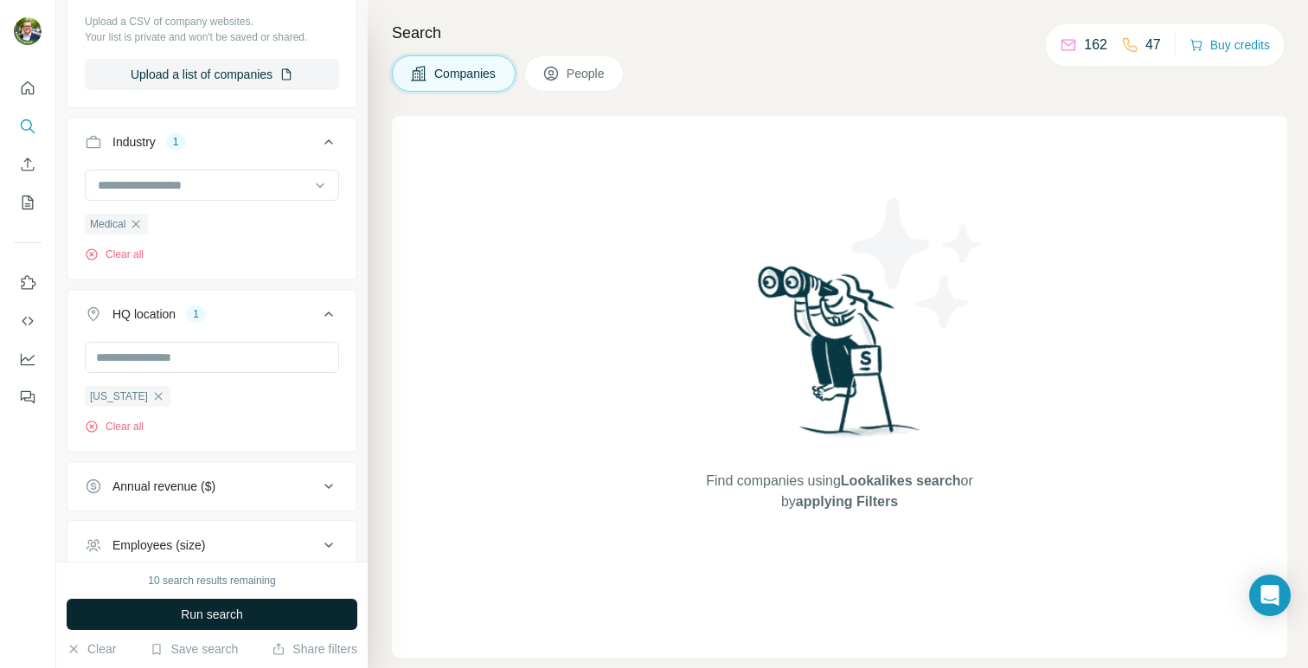
click at [231, 620] on span "Run search" at bounding box center [212, 613] width 62 height 17
click at [1244, 48] on button "Buy credits" at bounding box center [1229, 45] width 80 height 24
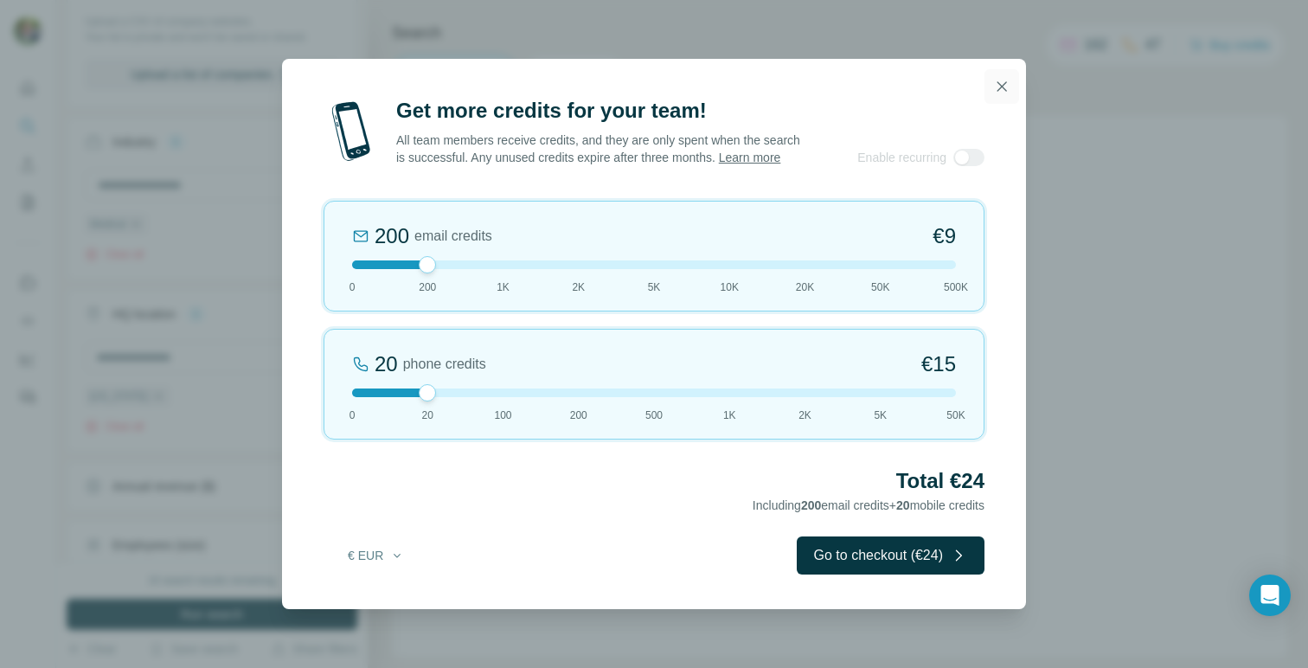
click at [1002, 81] on icon "button" at bounding box center [1002, 86] width 10 height 10
